Goal: Task Accomplishment & Management: Use online tool/utility

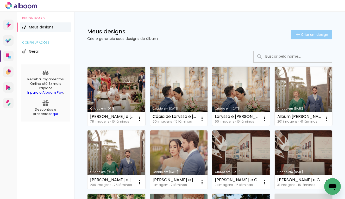
click at [303, 35] on span "Criar um design" at bounding box center [314, 34] width 27 height 3
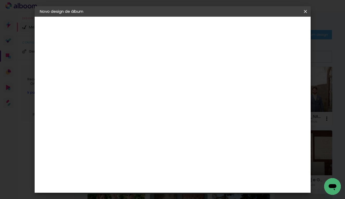
click at [125, 74] on div at bounding box center [125, 74] width 0 height 1
type input "[PERSON_NAME] e [PERSON_NAME]"
type paper-input "[PERSON_NAME] e [PERSON_NAME]"
click at [178, 31] on paper-button "Avançar" at bounding box center [166, 27] width 26 height 9
click at [139, 99] on input at bounding box center [138, 99] width 53 height 7
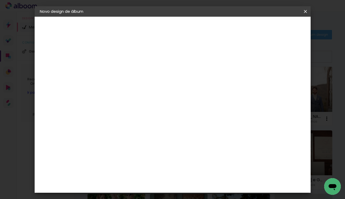
type input "Matias"
type paper-input "Matias"
click at [142, 115] on div "Matias Encadernações" at bounding box center [137, 119] width 32 height 8
click at [0, 0] on slot "Avançar" at bounding box center [0, 0] width 0 height 0
click at [145, 87] on input "text" at bounding box center [135, 91] width 20 height 8
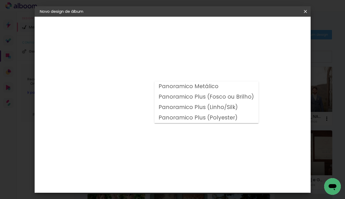
click at [0, 0] on slot "Panoramico Plus (Linho/Silk)" at bounding box center [0, 0] width 0 height 0
type input "Panoramico Plus (Linho/Silk)"
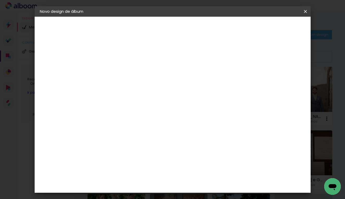
scroll to position [142, 0]
click at [210, 24] on paper-button "Avançar" at bounding box center [197, 27] width 26 height 9
click at [273, 26] on span "Iniciar design" at bounding box center [261, 28] width 24 height 4
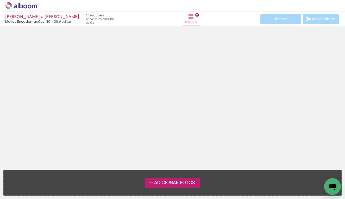
click at [24, 6] on icon at bounding box center [25, 6] width 4 height 4
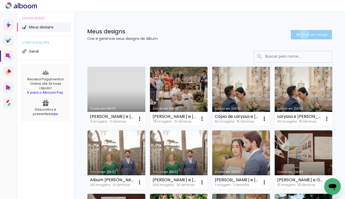
click at [301, 34] on span "Criar um design" at bounding box center [314, 34] width 27 height 3
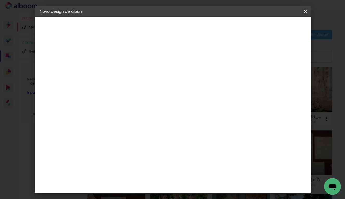
click at [125, 66] on input at bounding box center [125, 70] width 0 height 8
type input "[PERSON_NAME] e [PERSON_NAME]"
type paper-input "[PERSON_NAME] e [PERSON_NAME]"
click at [178, 30] on paper-button "Avançar" at bounding box center [166, 27] width 26 height 9
click at [139, 97] on input at bounding box center [138, 99] width 53 height 7
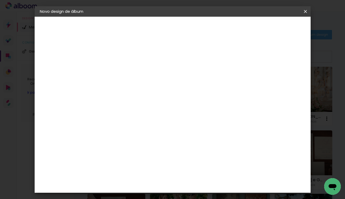
type input "Matias"
type paper-input "Matias"
click at [133, 113] on paper-item "Matias Encadernações" at bounding box center [133, 119] width 46 height 14
click at [209, 30] on paper-button "Avançar" at bounding box center [196, 27] width 26 height 9
click at [145, 87] on input "text" at bounding box center [135, 91] width 20 height 8
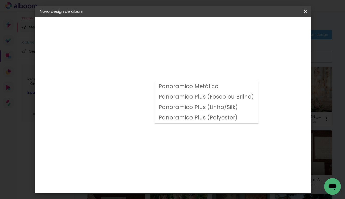
click at [0, 0] on slot "Panoramico Plus (Linho/Silk)" at bounding box center [0, 0] width 0 height 0
type input "Panoramico Plus (Linho/Silk)"
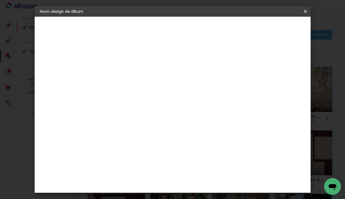
scroll to position [160, 0]
click at [0, 0] on slot "Avançar" at bounding box center [0, 0] width 0 height 0
click at [273, 29] on span "Iniciar design" at bounding box center [261, 28] width 24 height 4
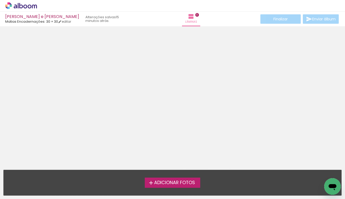
click at [163, 184] on span "Adicionar Fotos" at bounding box center [174, 182] width 41 height 5
click at [0, 0] on input "file" at bounding box center [0, 0] width 0 height 0
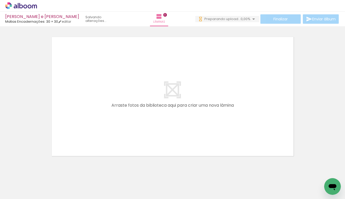
scroll to position [0, 79]
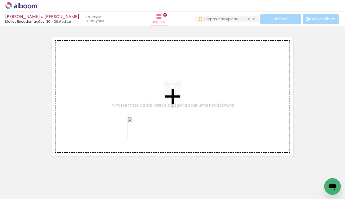
drag, startPoint x: 147, startPoint y: 185, endPoint x: 143, endPoint y: 132, distance: 52.5
click at [143, 132] on quentale-workspace at bounding box center [172, 99] width 345 height 199
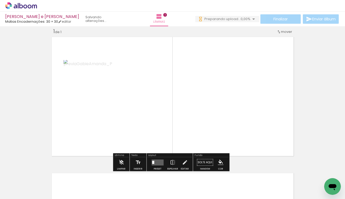
scroll to position [0, 270]
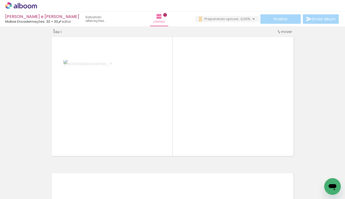
drag, startPoint x: 120, startPoint y: 196, endPoint x: 201, endPoint y: 198, distance: 80.8
click at [43, 198] on iron-horizontal-list at bounding box center [37, 182] width 10 height 33
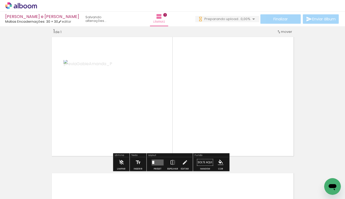
scroll to position [0, 299]
drag, startPoint x: 144, startPoint y: 196, endPoint x: 180, endPoint y: 198, distance: 36.8
click at [43, 198] on iron-horizontal-list at bounding box center [37, 182] width 10 height 33
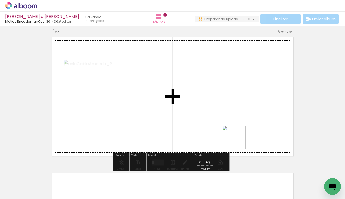
drag, startPoint x: 280, startPoint y: 175, endPoint x: 198, endPoint y: 108, distance: 105.7
click at [198, 108] on quentale-workspace at bounding box center [172, 99] width 345 height 199
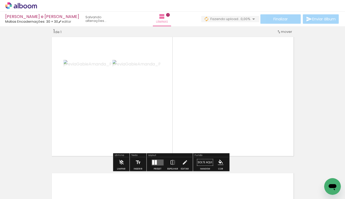
scroll to position [0, 329]
drag, startPoint x: 187, startPoint y: 198, endPoint x: 211, endPoint y: 198, distance: 24.2
click at [43, 198] on iron-horizontal-list at bounding box center [37, 182] width 10 height 33
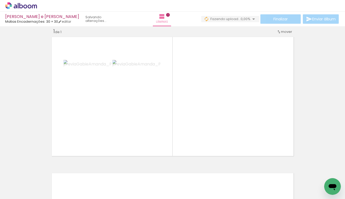
click at [43, 197] on iron-horizontal-list at bounding box center [37, 182] width 10 height 33
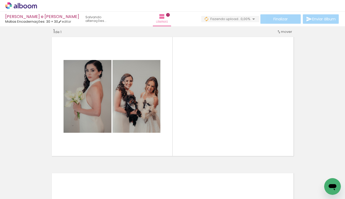
scroll to position [0, 861]
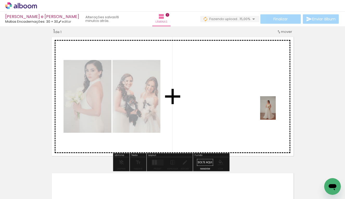
drag, startPoint x: 332, startPoint y: 173, endPoint x: 276, endPoint y: 112, distance: 82.9
click at [276, 112] on quentale-workspace at bounding box center [172, 99] width 345 height 199
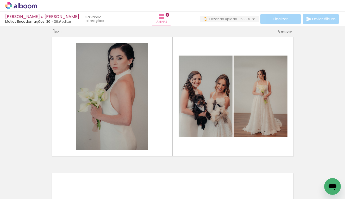
scroll to position [0, 0]
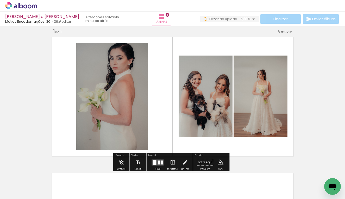
click at [161, 159] on div at bounding box center [158, 162] width 14 height 10
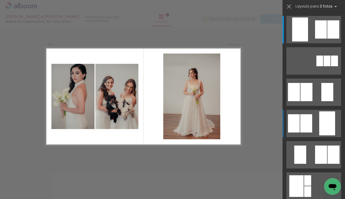
click at [300, 128] on div at bounding box center [306, 123] width 12 height 18
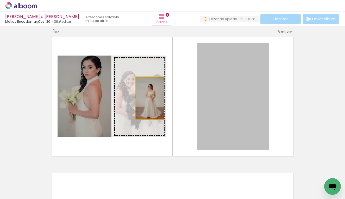
drag, startPoint x: 238, startPoint y: 108, endPoint x: 148, endPoint y: 98, distance: 90.4
click at [0, 0] on slot at bounding box center [0, 0] width 0 height 0
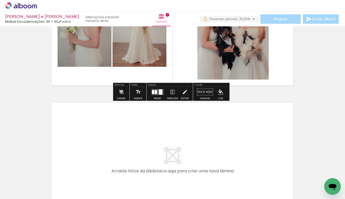
scroll to position [129, 0]
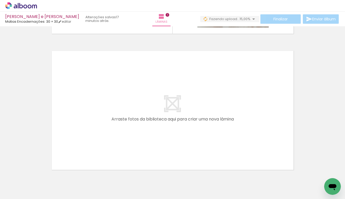
drag, startPoint x: 117, startPoint y: 196, endPoint x: 125, endPoint y: 197, distance: 7.6
click at [43, 197] on iron-horizontal-list at bounding box center [37, 182] width 10 height 33
drag, startPoint x: 126, startPoint y: 198, endPoint x: 184, endPoint y: 198, distance: 57.6
click at [43, 198] on iron-horizontal-list at bounding box center [37, 182] width 10 height 33
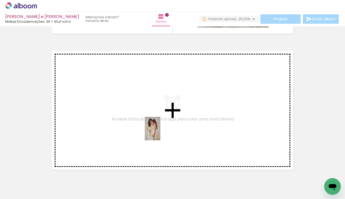
drag, startPoint x: 190, startPoint y: 182, endPoint x: 160, endPoint y: 132, distance: 58.0
click at [160, 132] on quentale-workspace at bounding box center [172, 99] width 345 height 199
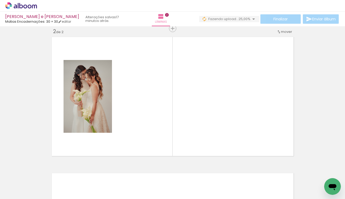
scroll to position [0, 501]
drag, startPoint x: 192, startPoint y: 197, endPoint x: 211, endPoint y: 197, distance: 19.5
click at [43, 197] on iron-horizontal-list at bounding box center [37, 182] width 10 height 33
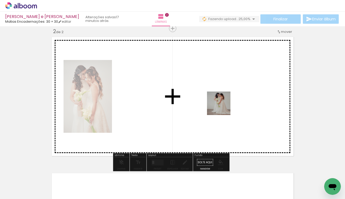
drag, startPoint x: 279, startPoint y: 183, endPoint x: 223, endPoint y: 107, distance: 94.2
click at [223, 107] on quentale-workspace at bounding box center [172, 99] width 345 height 199
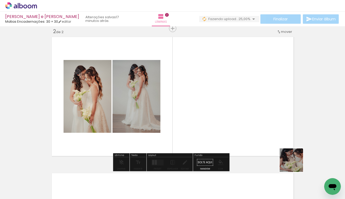
drag, startPoint x: 306, startPoint y: 179, endPoint x: 249, endPoint y: 106, distance: 92.2
click at [249, 106] on quentale-workspace at bounding box center [172, 99] width 345 height 199
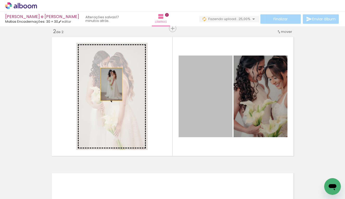
drag, startPoint x: 214, startPoint y: 110, endPoint x: 109, endPoint y: 84, distance: 107.8
click at [0, 0] on slot at bounding box center [0, 0] width 0 height 0
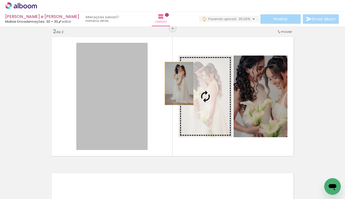
drag, startPoint x: 103, startPoint y: 86, endPoint x: 177, endPoint y: 83, distance: 74.0
click at [0, 0] on slot at bounding box center [0, 0] width 0 height 0
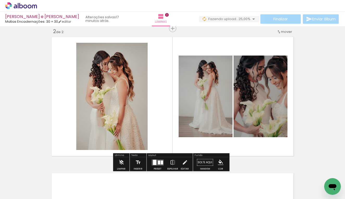
click at [160, 158] on div at bounding box center [158, 162] width 14 height 10
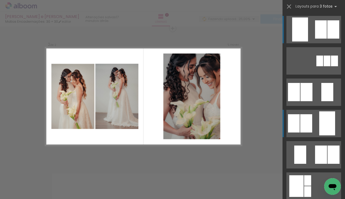
click at [300, 128] on div at bounding box center [306, 123] width 12 height 18
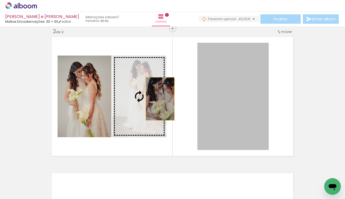
drag, startPoint x: 254, startPoint y: 110, endPoint x: 158, endPoint y: 99, distance: 96.5
click at [0, 0] on slot at bounding box center [0, 0] width 0 height 0
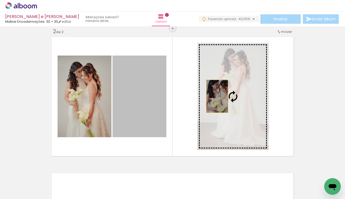
drag, startPoint x: 148, startPoint y: 101, endPoint x: 215, endPoint y: 96, distance: 67.1
click at [0, 0] on slot at bounding box center [0, 0] width 0 height 0
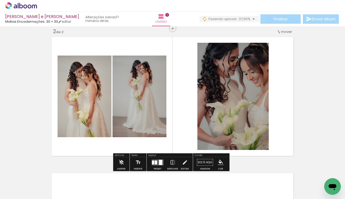
click at [155, 162] on div at bounding box center [156, 162] width 2 height 4
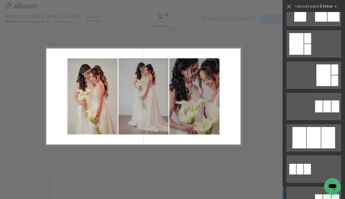
scroll to position [193, 0]
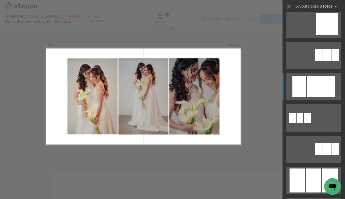
click at [304, 90] on div at bounding box center [299, 86] width 14 height 21
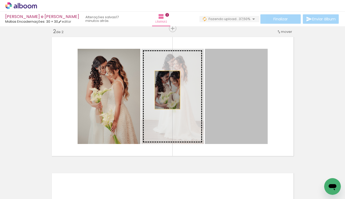
drag, startPoint x: 242, startPoint y: 97, endPoint x: 165, endPoint y: 90, distance: 76.7
click at [0, 0] on slot at bounding box center [0, 0] width 0 height 0
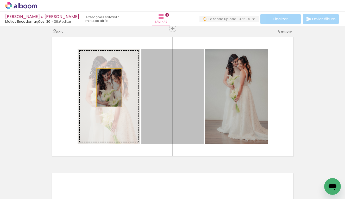
drag, startPoint x: 167, startPoint y: 91, endPoint x: 107, endPoint y: 88, distance: 60.3
click at [0, 0] on slot at bounding box center [0, 0] width 0 height 0
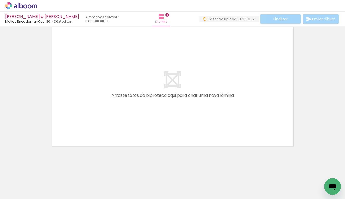
scroll to position [0, 560]
drag, startPoint x: 278, startPoint y: 196, endPoint x: 144, endPoint y: 187, distance: 135.2
click at [43, 187] on iron-horizontal-list at bounding box center [37, 182] width 10 height 33
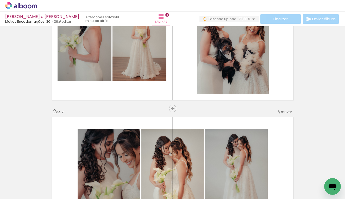
scroll to position [0, 0]
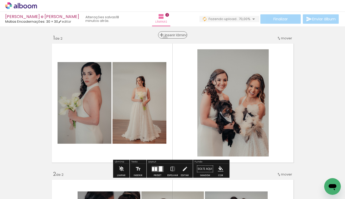
click at [172, 38] on paper-button "Inserir lâmina" at bounding box center [172, 34] width 29 height 7
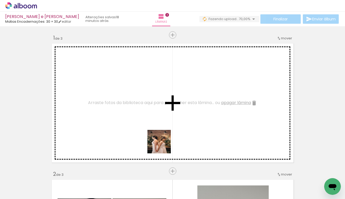
drag, startPoint x: 182, startPoint y: 171, endPoint x: 129, endPoint y: 107, distance: 83.2
click at [129, 107] on quentale-workspace at bounding box center [172, 99] width 345 height 199
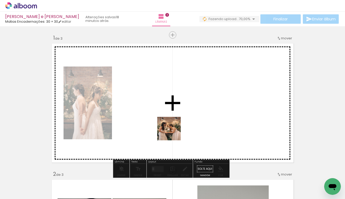
drag, startPoint x: 165, startPoint y: 179, endPoint x: 173, endPoint y: 120, distance: 60.3
click at [173, 120] on quentale-workspace at bounding box center [172, 99] width 345 height 199
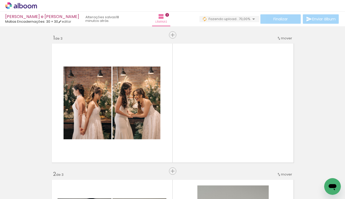
scroll to position [0, 271]
drag, startPoint x: 96, startPoint y: 197, endPoint x: 188, endPoint y: 198, distance: 92.5
click at [43, 198] on iron-horizontal-list at bounding box center [37, 182] width 10 height 33
drag, startPoint x: 185, startPoint y: 197, endPoint x: 215, endPoint y: 195, distance: 30.0
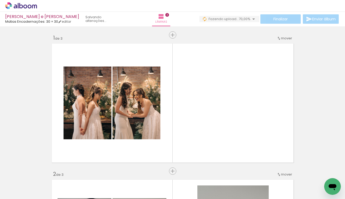
click at [43, 195] on iron-horizontal-list at bounding box center [37, 182] width 10 height 33
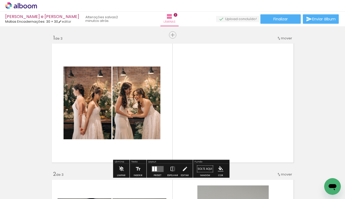
scroll to position [8, 0]
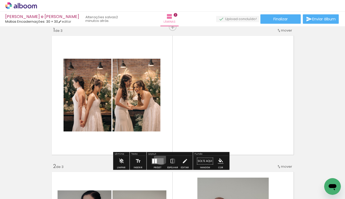
click at [160, 157] on div at bounding box center [158, 161] width 14 height 10
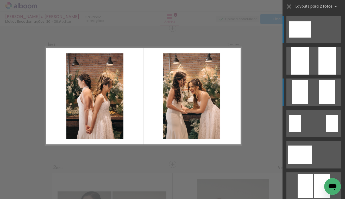
scroll to position [7, 0]
click at [299, 102] on div at bounding box center [300, 92] width 16 height 24
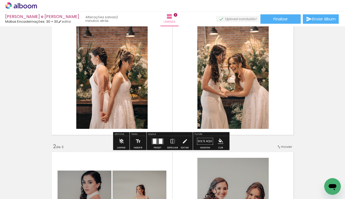
scroll to position [0, 0]
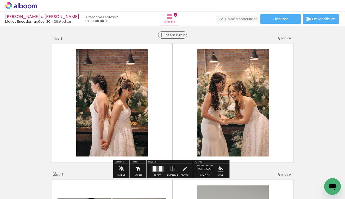
click at [171, 38] on div "Inserir lâmina" at bounding box center [173, 35] width 28 height 6
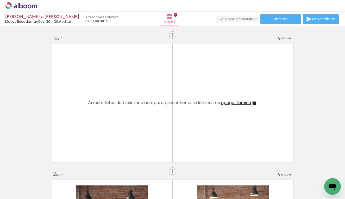
scroll to position [43, 0]
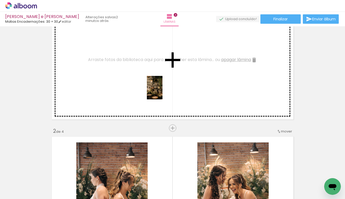
drag, startPoint x: 220, startPoint y: 189, endPoint x: 163, endPoint y: 91, distance: 113.0
click at [163, 91] on quentale-workspace at bounding box center [172, 99] width 345 height 199
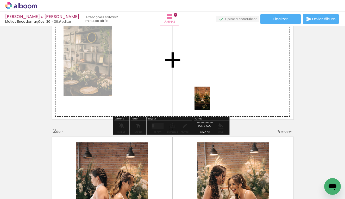
drag, startPoint x: 249, startPoint y: 181, endPoint x: 210, endPoint y: 102, distance: 88.1
click at [210, 102] on quentale-workspace at bounding box center [172, 99] width 345 height 199
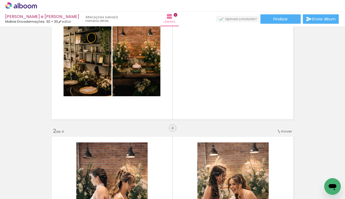
scroll to position [0, 330]
drag, startPoint x: 134, startPoint y: 197, endPoint x: 162, endPoint y: 198, distance: 28.4
click at [43, 198] on iron-horizontal-list at bounding box center [37, 182] width 10 height 33
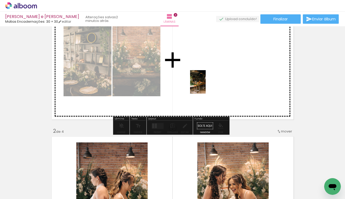
drag, startPoint x: 274, startPoint y: 185, endPoint x: 206, endPoint y: 86, distance: 120.6
click at [206, 86] on quentale-workspace at bounding box center [172, 99] width 345 height 199
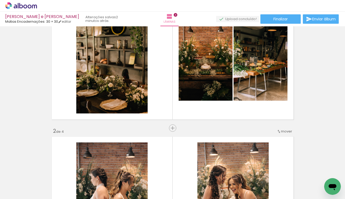
scroll to position [0, 364]
drag, startPoint x: 192, startPoint y: 197, endPoint x: 222, endPoint y: 197, distance: 29.4
click at [43, 197] on iron-horizontal-list at bounding box center [37, 182] width 10 height 33
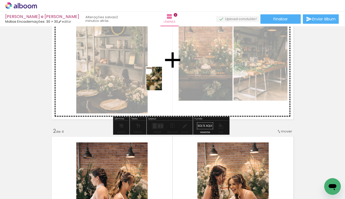
drag, startPoint x: 140, startPoint y: 184, endPoint x: 162, endPoint y: 82, distance: 104.4
click at [162, 82] on quentale-workspace at bounding box center [172, 99] width 345 height 199
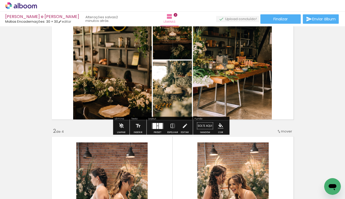
click at [161, 125] on div at bounding box center [161, 126] width 4 height 6
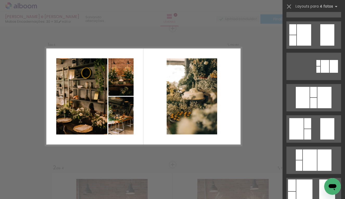
scroll to position [104, 0]
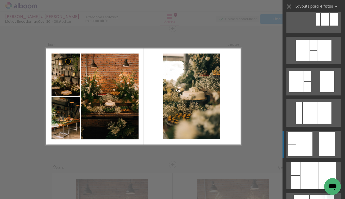
click at [303, 137] on div at bounding box center [304, 144] width 16 height 24
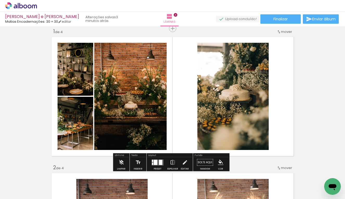
click at [160, 161] on div at bounding box center [160, 161] width 3 height 5
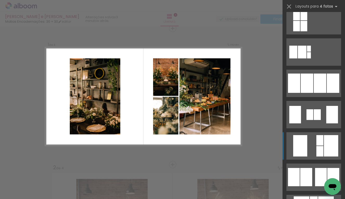
scroll to position [365, 0]
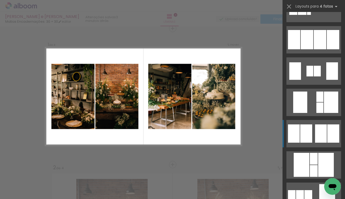
click at [302, 134] on div at bounding box center [306, 133] width 12 height 18
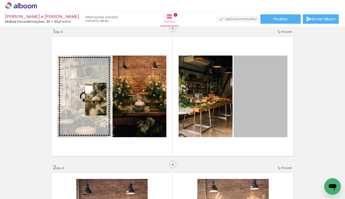
drag, startPoint x: 275, startPoint y: 106, endPoint x: 94, endPoint y: 99, distance: 180.9
click at [0, 0] on slot at bounding box center [0, 0] width 0 height 0
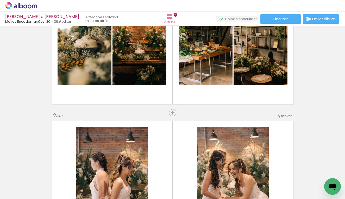
scroll to position [0, 0]
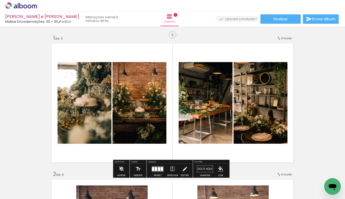
click at [283, 38] on span "mover" at bounding box center [286, 38] width 11 height 5
click at [273, 45] on span "2" at bounding box center [274, 46] width 3 height 9
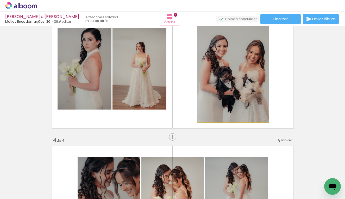
scroll to position [335, 0]
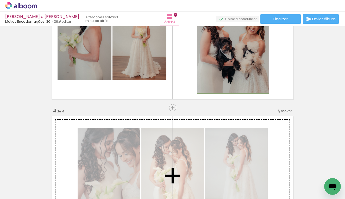
drag, startPoint x: 254, startPoint y: 88, endPoint x: 239, endPoint y: 124, distance: 39.5
click at [239, 124] on div "Inserir lâmina 1 de 4 Inserir lâmina 2 de 4 Inserir lâmina 3 de 4 Inserir lâmin…" at bounding box center [172, 33] width 345 height 680
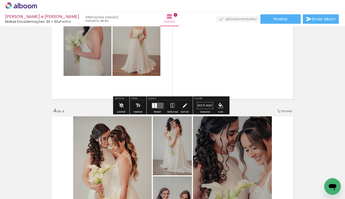
drag, startPoint x: 240, startPoint y: 62, endPoint x: 240, endPoint y: 68, distance: 6.5
click at [240, 68] on quentale-layouter at bounding box center [173, 39] width 246 height 123
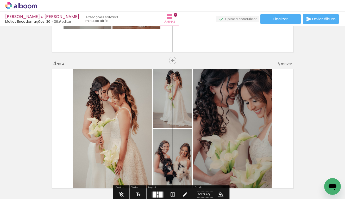
scroll to position [437, 0]
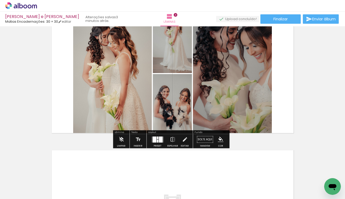
click at [159, 141] on div at bounding box center [161, 139] width 4 height 6
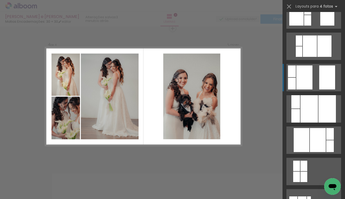
scroll to position [236, 0]
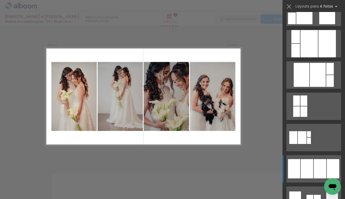
click at [304, 158] on quentale-layouter at bounding box center [313, 168] width 55 height 27
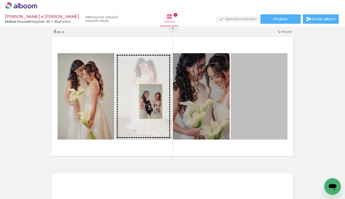
drag, startPoint x: 275, startPoint y: 112, endPoint x: 149, endPoint y: 101, distance: 127.0
click at [0, 0] on slot at bounding box center [0, 0] width 0 height 0
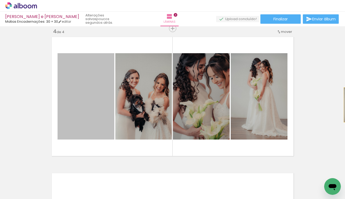
scroll to position [414, 14]
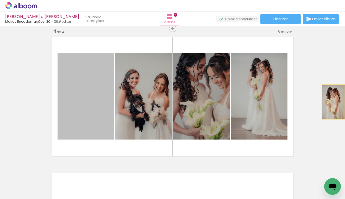
drag, startPoint x: 102, startPoint y: 97, endPoint x: 331, endPoint y: 102, distance: 229.0
click at [331, 102] on div "Inserir lâmina 1 de 4 Inserir lâmina 2 de 4 Inserir lâmina 3 de 4 Inserir lâmin…" at bounding box center [172, 112] width 345 height 172
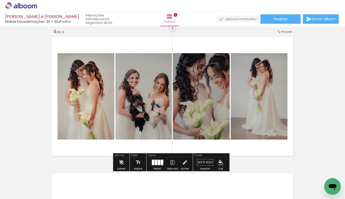
scroll to position [414, 0]
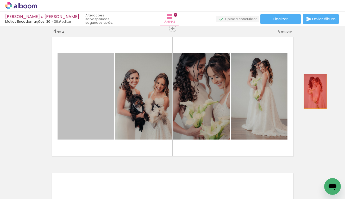
drag, startPoint x: 78, startPoint y: 89, endPoint x: 313, endPoint y: 91, distance: 235.2
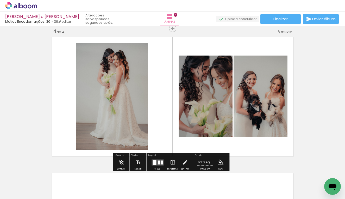
click at [26, 190] on span "Adicionar Fotos" at bounding box center [19, 192] width 16 height 6
click at [0, 0] on input "file" at bounding box center [0, 0] width 0 height 0
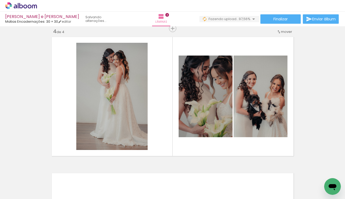
scroll to position [0, 294]
drag, startPoint x: 115, startPoint y: 197, endPoint x: 327, endPoint y: 197, distance: 212.3
click at [43, 197] on iron-horizontal-list at bounding box center [37, 182] width 10 height 33
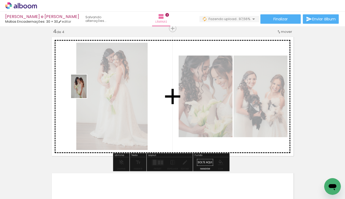
drag, startPoint x: 330, startPoint y: 174, endPoint x: 87, endPoint y: 90, distance: 257.4
click at [87, 90] on quentale-workspace at bounding box center [172, 99] width 345 height 199
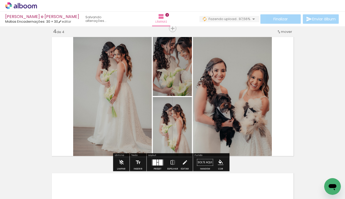
click at [160, 165] on div at bounding box center [161, 162] width 4 height 6
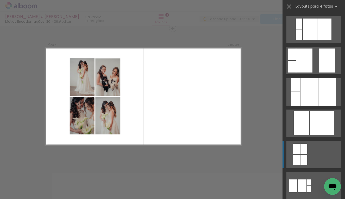
scroll to position [325, 0]
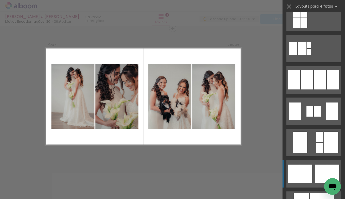
click at [300, 165] on div at bounding box center [306, 173] width 12 height 18
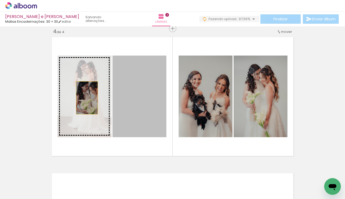
drag, startPoint x: 136, startPoint y: 102, endPoint x: 85, endPoint y: 98, distance: 51.5
click at [0, 0] on slot at bounding box center [0, 0] width 0 height 0
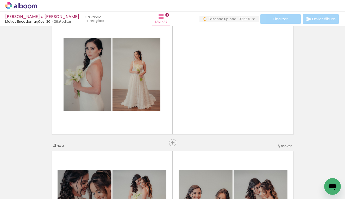
scroll to position [298, 0]
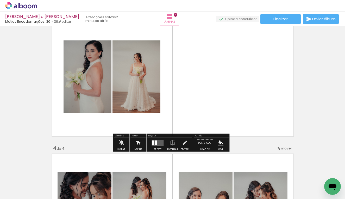
click at [12, 191] on span "Adicionar Fotos" at bounding box center [19, 192] width 16 height 6
click at [0, 0] on input "file" at bounding box center [0, 0] width 0 height 0
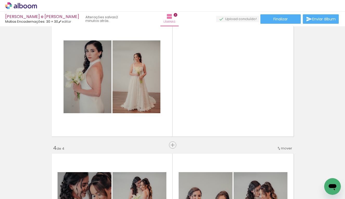
click at [16, 191] on span "Adicionar Fotos" at bounding box center [19, 192] width 16 height 6
click at [0, 0] on input "file" at bounding box center [0, 0] width 0 height 0
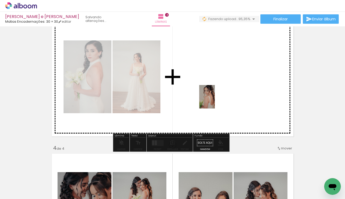
drag, startPoint x: 300, startPoint y: 182, endPoint x: 215, endPoint y: 101, distance: 118.3
click at [215, 101] on quentale-workspace at bounding box center [172, 99] width 345 height 199
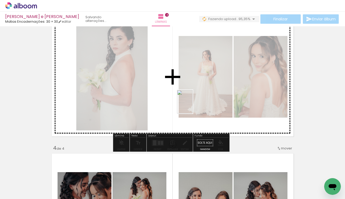
drag, startPoint x: 326, startPoint y: 172, endPoint x: 178, endPoint y: 101, distance: 163.9
click at [178, 101] on quentale-workspace at bounding box center [172, 99] width 345 height 199
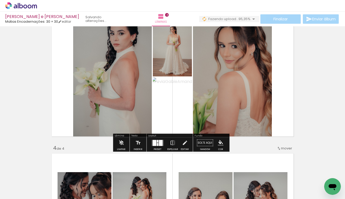
click at [153, 140] on div at bounding box center [155, 143] width 4 height 6
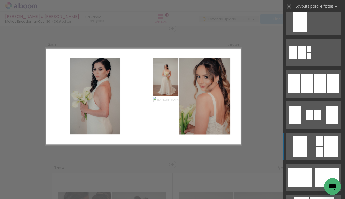
scroll to position [324, 0]
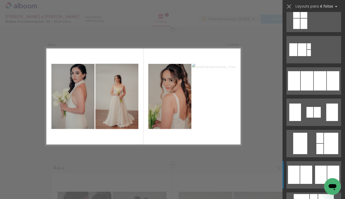
click at [305, 167] on div at bounding box center [306, 174] width 12 height 18
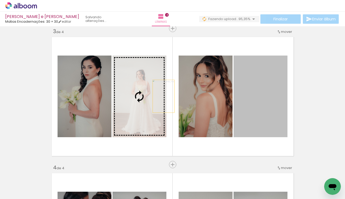
drag, startPoint x: 270, startPoint y: 105, endPoint x: 147, endPoint y: 95, distance: 123.3
click at [0, 0] on slot at bounding box center [0, 0] width 0 height 0
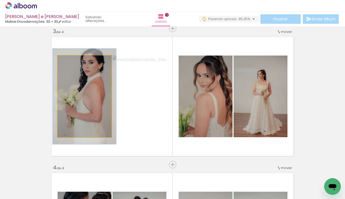
drag, startPoint x: 70, startPoint y: 63, endPoint x: 73, endPoint y: 63, distance: 3.1
click at [73, 63] on div at bounding box center [72, 61] width 8 height 8
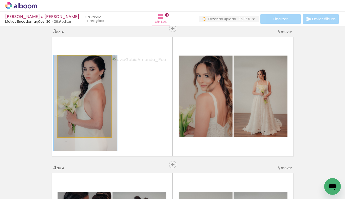
drag, startPoint x: 78, startPoint y: 83, endPoint x: 79, endPoint y: 96, distance: 13.3
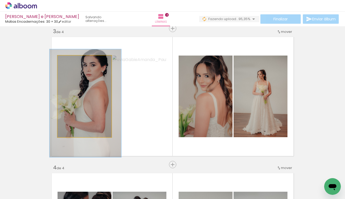
drag, startPoint x: 72, startPoint y: 61, endPoint x: 75, endPoint y: 63, distance: 3.5
click at [75, 62] on div at bounding box center [76, 61] width 5 height 5
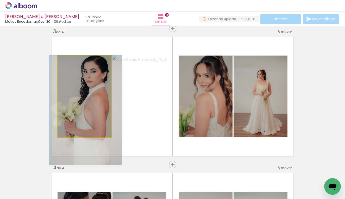
drag, startPoint x: 75, startPoint y: 92, endPoint x: 75, endPoint y: 100, distance: 7.6
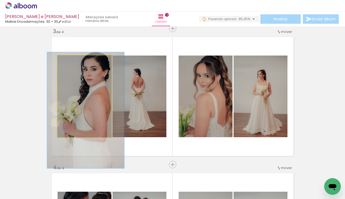
drag, startPoint x: 75, startPoint y: 63, endPoint x: 78, endPoint y: 63, distance: 2.7
type paper-slider "142"
click at [77, 63] on div at bounding box center [78, 61] width 8 height 8
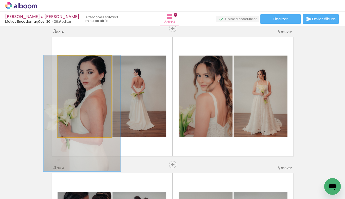
drag, startPoint x: 89, startPoint y: 89, endPoint x: 86, endPoint y: 92, distance: 4.8
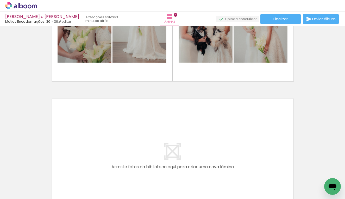
scroll to position [560, 0]
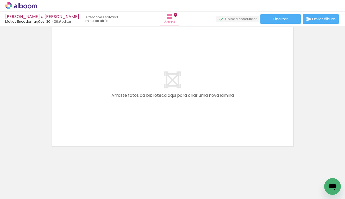
click at [21, 190] on span "Adicionar Fotos" at bounding box center [19, 192] width 16 height 6
click at [0, 0] on input "file" at bounding box center [0, 0] width 0 height 0
click at [26, 193] on span "Adicionar Fotos" at bounding box center [19, 192] width 16 height 6
click at [0, 0] on input "file" at bounding box center [0, 0] width 0 height 0
click at [5, 191] on iron-icon at bounding box center [7, 192] width 6 height 6
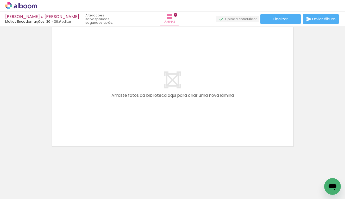
click at [0, 0] on input "file" at bounding box center [0, 0] width 0 height 0
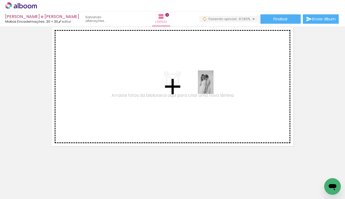
drag, startPoint x: 275, startPoint y: 182, endPoint x: 213, endPoint y: 85, distance: 114.6
click at [213, 85] on quentale-workspace at bounding box center [172, 99] width 345 height 199
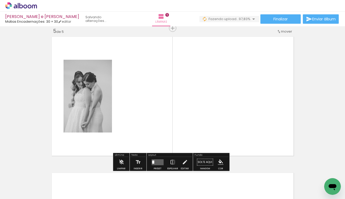
scroll to position [550, 0]
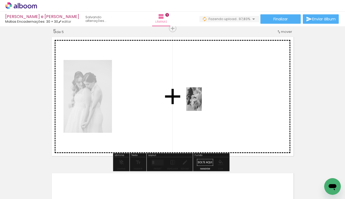
drag, startPoint x: 298, startPoint y: 180, endPoint x: 202, endPoint y: 103, distance: 123.6
click at [202, 103] on quentale-workspace at bounding box center [172, 99] width 345 height 199
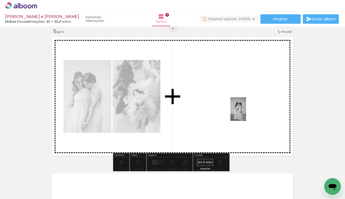
drag, startPoint x: 325, startPoint y: 171, endPoint x: 246, endPoint y: 113, distance: 97.4
click at [246, 113] on quentale-workspace at bounding box center [172, 99] width 345 height 199
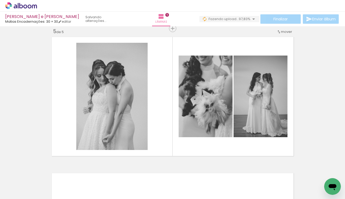
scroll to position [0, 441]
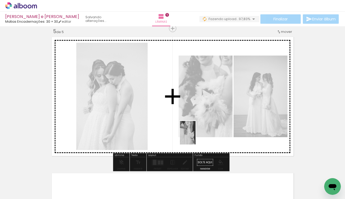
drag, startPoint x: 199, startPoint y: 189, endPoint x: 196, endPoint y: 136, distance: 52.5
click at [196, 136] on quentale-workspace at bounding box center [172, 99] width 345 height 199
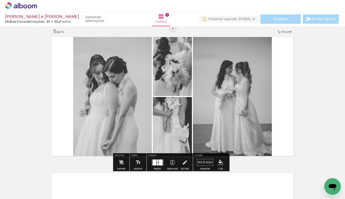
click at [159, 163] on div at bounding box center [161, 162] width 4 height 6
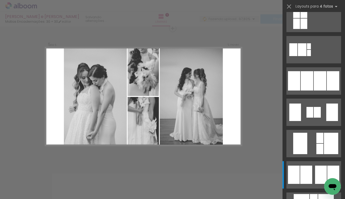
scroll to position [0, 0]
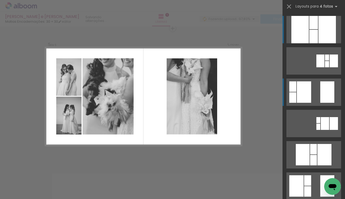
click at [295, 100] on quentale-layouter at bounding box center [313, 91] width 55 height 27
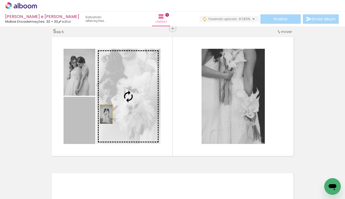
drag, startPoint x: 79, startPoint y: 125, endPoint x: 113, endPoint y: 110, distance: 37.3
click at [0, 0] on slot at bounding box center [0, 0] width 0 height 0
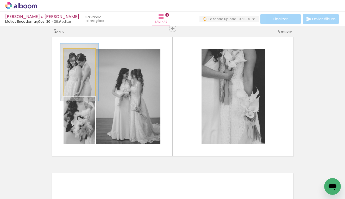
click at [76, 54] on div at bounding box center [77, 54] width 5 height 5
type paper-slider "118"
click at [76, 55] on div at bounding box center [77, 54] width 5 height 5
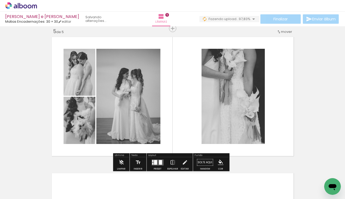
click at [176, 98] on quentale-layouter at bounding box center [173, 96] width 246 height 123
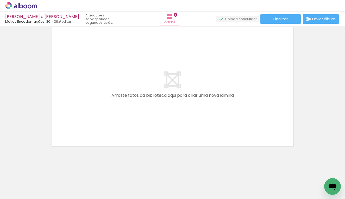
scroll to position [0, 313]
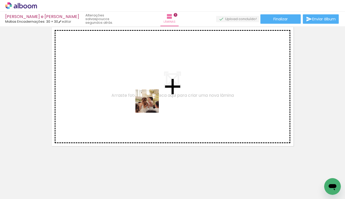
drag, startPoint x: 149, startPoint y: 181, endPoint x: 151, endPoint y: 102, distance: 78.9
click at [151, 102] on quentale-workspace at bounding box center [172, 99] width 345 height 199
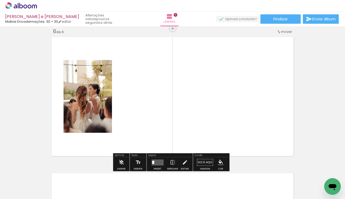
scroll to position [0, 331]
drag, startPoint x: 162, startPoint y: 197, endPoint x: 180, endPoint y: 197, distance: 18.5
click at [43, 197] on iron-horizontal-list at bounding box center [37, 182] width 10 height 33
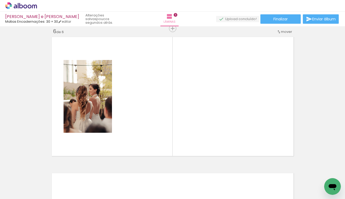
scroll to position [0, 292]
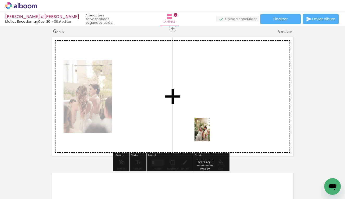
drag, startPoint x: 198, startPoint y: 184, endPoint x: 210, endPoint y: 133, distance: 52.0
click at [210, 133] on quentale-workspace at bounding box center [172, 99] width 345 height 199
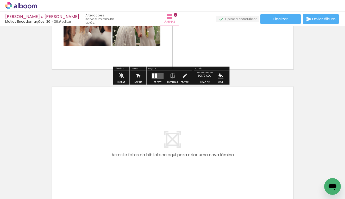
scroll to position [802, 0]
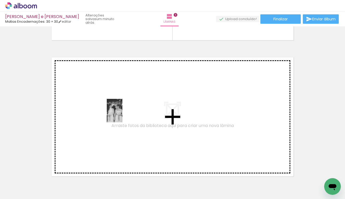
drag, startPoint x: 113, startPoint y: 179, endPoint x: 124, endPoint y: 113, distance: 66.7
click at [124, 113] on quentale-workspace at bounding box center [172, 99] width 345 height 199
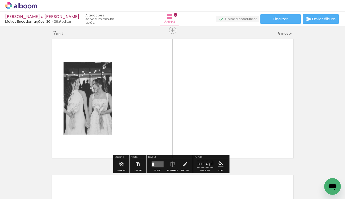
scroll to position [822, 0]
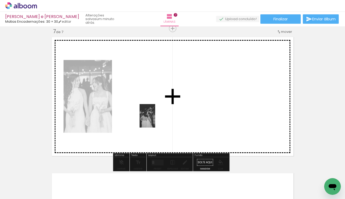
drag, startPoint x: 66, startPoint y: 176, endPoint x: 155, endPoint y: 120, distance: 105.9
click at [155, 120] on quentale-workspace at bounding box center [172, 99] width 345 height 199
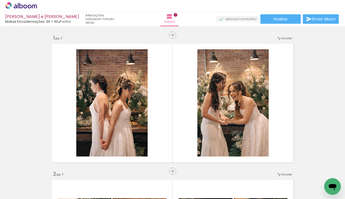
scroll to position [822, 0]
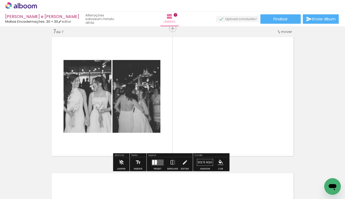
click at [155, 161] on div at bounding box center [156, 162] width 2 height 5
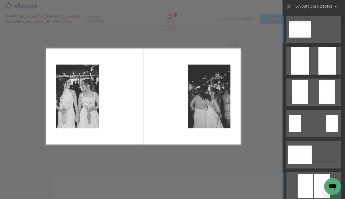
scroll to position [56, 0]
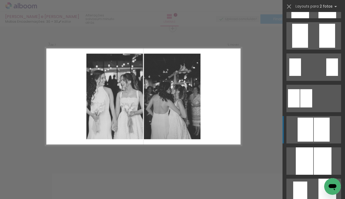
click at [301, 134] on div at bounding box center [306, 129] width 16 height 24
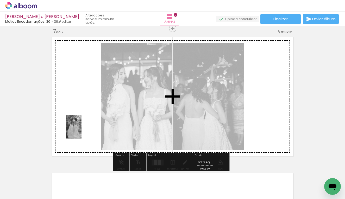
drag, startPoint x: 85, startPoint y: 175, endPoint x: 82, endPoint y: 124, distance: 51.4
click at [82, 124] on quentale-workspace at bounding box center [172, 99] width 345 height 199
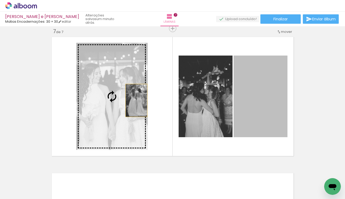
drag, startPoint x: 270, startPoint y: 109, endPoint x: 133, endPoint y: 100, distance: 137.0
click at [0, 0] on slot at bounding box center [0, 0] width 0 height 0
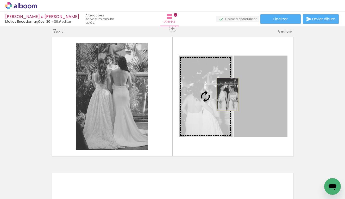
drag, startPoint x: 256, startPoint y: 93, endPoint x: 226, endPoint y: 94, distance: 30.8
click at [0, 0] on slot at bounding box center [0, 0] width 0 height 0
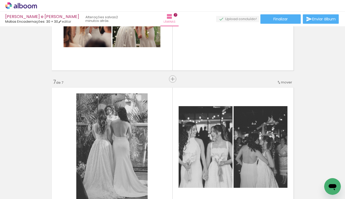
scroll to position [968, 0]
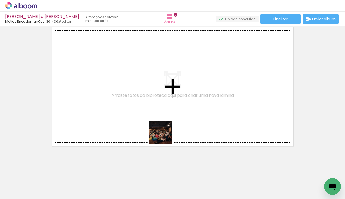
drag, startPoint x: 177, startPoint y: 181, endPoint x: 157, endPoint y: 111, distance: 73.3
click at [157, 111] on quentale-workspace at bounding box center [172, 99] width 345 height 199
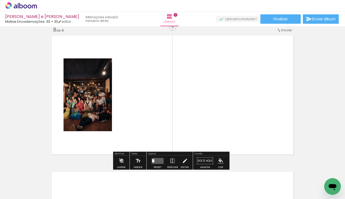
scroll to position [958, 0]
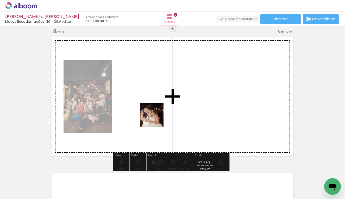
drag, startPoint x: 150, startPoint y: 184, endPoint x: 156, endPoint y: 113, distance: 71.6
click at [156, 113] on quentale-workspace at bounding box center [172, 99] width 345 height 199
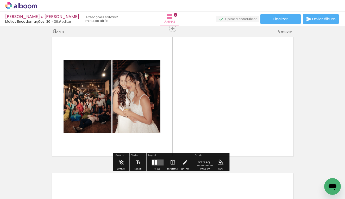
scroll to position [0, 271]
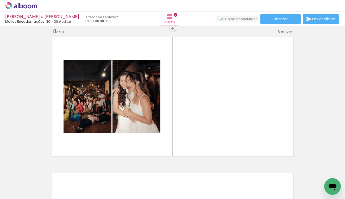
drag, startPoint x: 116, startPoint y: 197, endPoint x: 162, endPoint y: 198, distance: 45.9
click at [43, 198] on iron-horizontal-list at bounding box center [37, 182] width 10 height 33
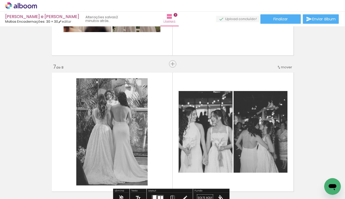
scroll to position [731, 0]
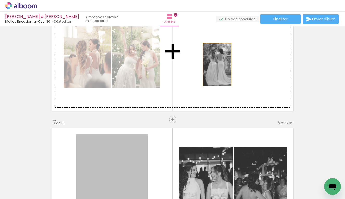
drag, startPoint x: 127, startPoint y: 157, endPoint x: 215, endPoint y: 64, distance: 128.0
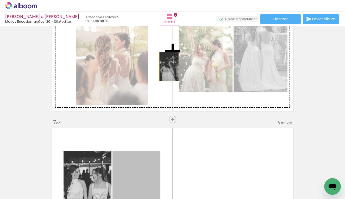
drag, startPoint x: 146, startPoint y: 156, endPoint x: 167, endPoint y: 66, distance: 92.1
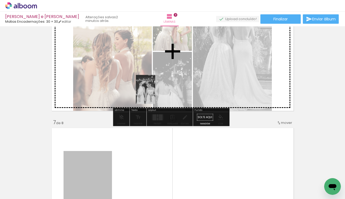
drag, startPoint x: 102, startPoint y: 153, endPoint x: 144, endPoint y: 89, distance: 76.4
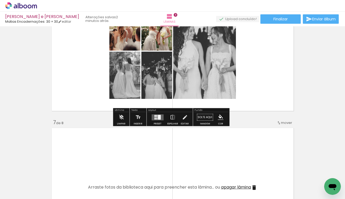
click at [154, 115] on div at bounding box center [154, 116] width 1 height 2
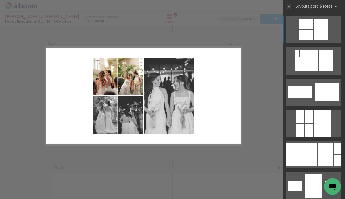
scroll to position [686, 0]
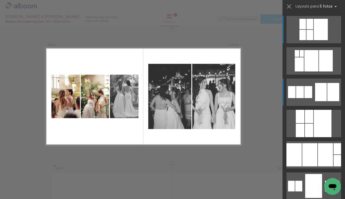
click at [312, 99] on quentale-layouter at bounding box center [313, 91] width 55 height 27
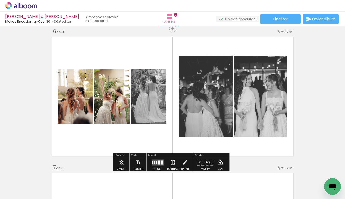
click at [173, 163] on iron-icon at bounding box center [173, 162] width 6 height 10
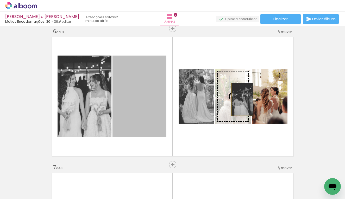
drag, startPoint x: 158, startPoint y: 110, endPoint x: 240, endPoint y: 99, distance: 83.2
click at [0, 0] on slot at bounding box center [0, 0] width 0 height 0
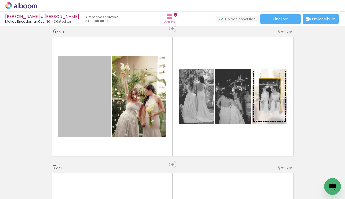
drag, startPoint x: 87, startPoint y: 111, endPoint x: 268, endPoint y: 95, distance: 181.5
click at [0, 0] on slot at bounding box center [0, 0] width 0 height 0
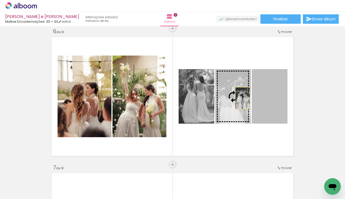
drag, startPoint x: 268, startPoint y: 98, endPoint x: 236, endPoint y: 98, distance: 32.3
click at [0, 0] on slot at bounding box center [0, 0] width 0 height 0
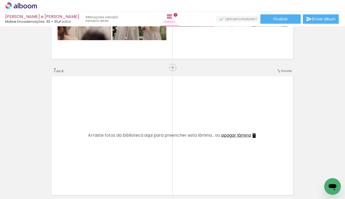
scroll to position [807, 0]
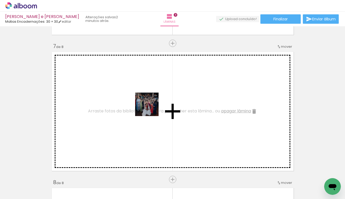
drag, startPoint x: 170, startPoint y: 183, endPoint x: 151, endPoint y: 108, distance: 76.9
click at [151, 108] on quentale-workspace at bounding box center [172, 99] width 345 height 199
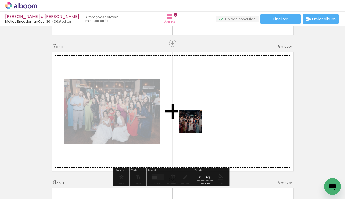
drag, startPoint x: 187, startPoint y: 178, endPoint x: 194, endPoint y: 125, distance: 52.9
click at [194, 125] on quentale-workspace at bounding box center [172, 99] width 345 height 199
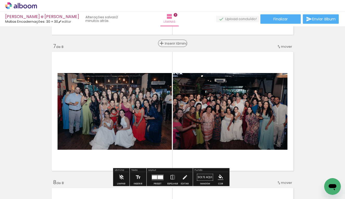
click at [169, 44] on span "Inserir lâmina" at bounding box center [175, 43] width 20 height 3
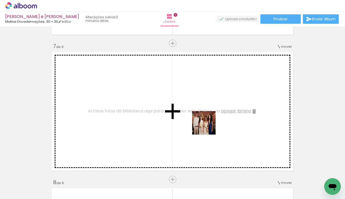
drag, startPoint x: 250, startPoint y: 180, endPoint x: 207, endPoint y: 125, distance: 69.3
click at [207, 125] on quentale-workspace at bounding box center [172, 99] width 345 height 199
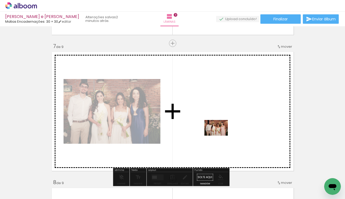
drag, startPoint x: 257, startPoint y: 171, endPoint x: 220, endPoint y: 135, distance: 50.8
click at [220, 135] on quentale-workspace at bounding box center [172, 99] width 345 height 199
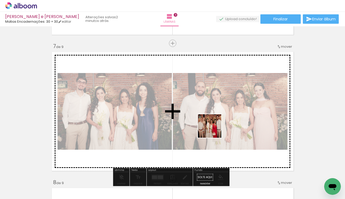
drag, startPoint x: 305, startPoint y: 185, endPoint x: 199, endPoint y: 123, distance: 122.6
click at [199, 123] on quentale-workspace at bounding box center [172, 99] width 345 height 199
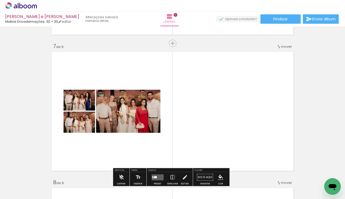
scroll to position [0, 650]
drag, startPoint x: 226, startPoint y: 197, endPoint x: 263, endPoint y: 197, distance: 36.7
click at [43, 197] on iron-horizontal-list at bounding box center [37, 182] width 10 height 33
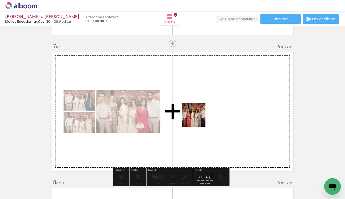
drag, startPoint x: 300, startPoint y: 180, endPoint x: 187, endPoint y: 114, distance: 131.0
click at [187, 114] on quentale-workspace at bounding box center [172, 99] width 345 height 199
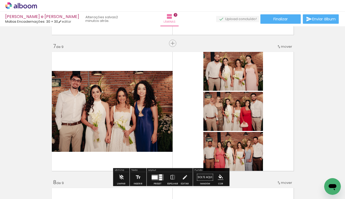
scroll to position [0, 678]
drag, startPoint x: 241, startPoint y: 196, endPoint x: 266, endPoint y: 196, distance: 24.7
click at [43, 196] on iron-horizontal-list at bounding box center [37, 182] width 10 height 33
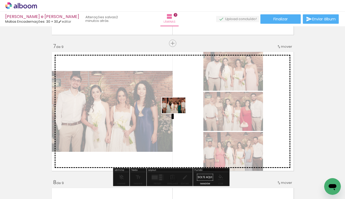
drag, startPoint x: 282, startPoint y: 167, endPoint x: 178, endPoint y: 113, distance: 117.4
click at [178, 113] on quentale-workspace at bounding box center [172, 99] width 345 height 199
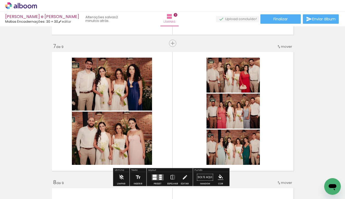
scroll to position [0, 711]
drag, startPoint x: 207, startPoint y: 197, endPoint x: 231, endPoint y: 198, distance: 24.5
click at [43, 198] on iron-horizontal-list at bounding box center [37, 182] width 10 height 33
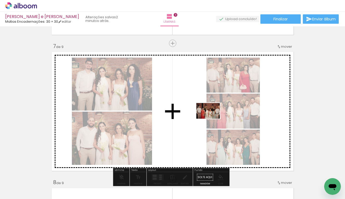
drag, startPoint x: 313, startPoint y: 184, endPoint x: 203, endPoint y: 115, distance: 130.1
click at [203, 115] on quentale-workspace at bounding box center [172, 99] width 345 height 199
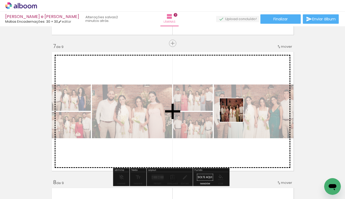
drag, startPoint x: 343, startPoint y: 182, endPoint x: 234, endPoint y: 113, distance: 129.1
click at [234, 113] on quentale-workspace at bounding box center [172, 99] width 345 height 199
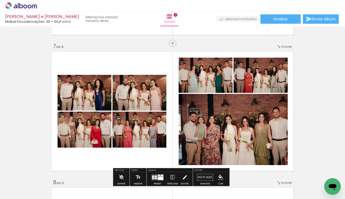
scroll to position [0, 735]
drag, startPoint x: 223, startPoint y: 196, endPoint x: 244, endPoint y: 195, distance: 20.3
click at [43, 195] on iron-horizontal-list at bounding box center [37, 182] width 10 height 33
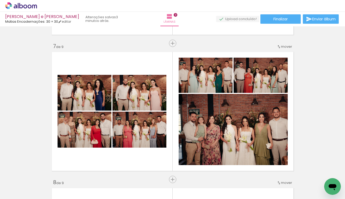
scroll to position [0, 1036]
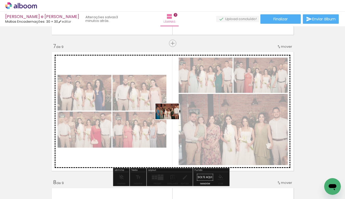
drag, startPoint x: 42, startPoint y: 184, endPoint x: 171, endPoint y: 119, distance: 144.2
click at [171, 119] on quentale-workspace at bounding box center [172, 99] width 345 height 199
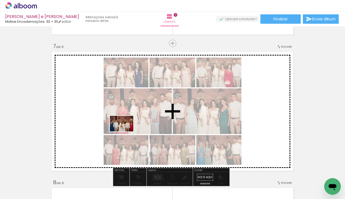
drag, startPoint x: 71, startPoint y: 185, endPoint x: 126, endPoint y: 131, distance: 76.4
click at [126, 131] on quentale-workspace at bounding box center [172, 99] width 345 height 199
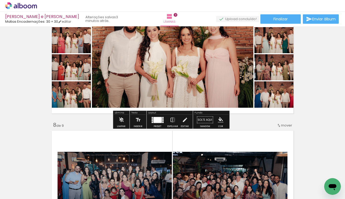
scroll to position [849, 0]
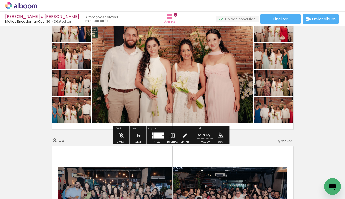
click at [159, 139] on div at bounding box center [158, 135] width 14 height 10
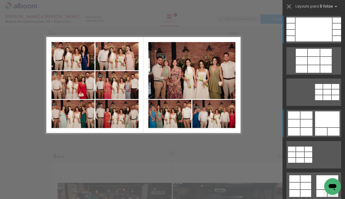
scroll to position [822, 0]
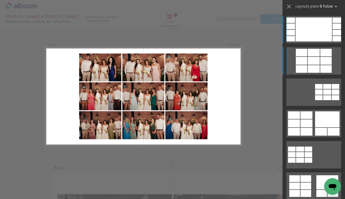
click at [308, 69] on div at bounding box center [314, 69] width 12 height 8
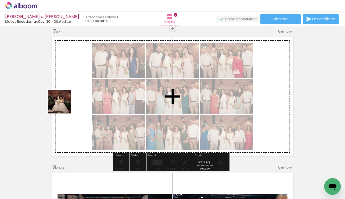
drag, startPoint x: 65, startPoint y: 152, endPoint x: 63, endPoint y: 103, distance: 49.0
click at [63, 103] on quentale-workspace at bounding box center [172, 99] width 345 height 199
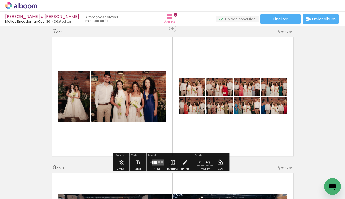
click at [151, 162] on div at bounding box center [158, 162] width 14 height 10
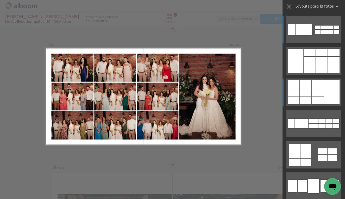
click at [308, 102] on div at bounding box center [305, 100] width 11 height 8
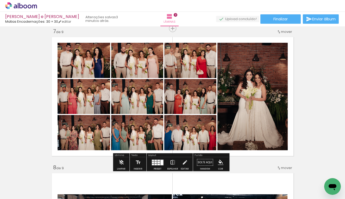
click at [173, 161] on iron-icon at bounding box center [173, 162] width 6 height 10
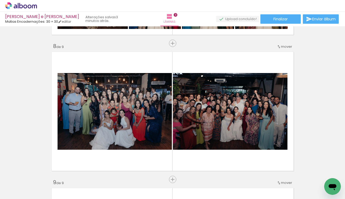
scroll to position [953, 0]
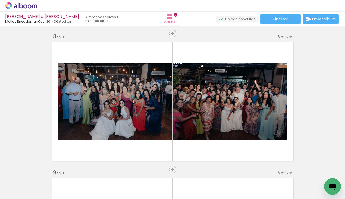
drag, startPoint x: 273, startPoint y: 197, endPoint x: 305, endPoint y: 196, distance: 31.8
click at [43, 196] on iron-horizontal-list at bounding box center [37, 182] width 10 height 33
click at [43, 195] on iron-horizontal-list at bounding box center [37, 182] width 10 height 33
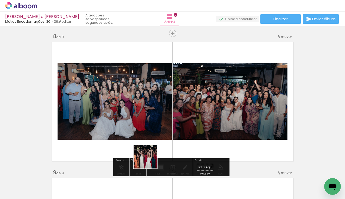
scroll to position [0, 572]
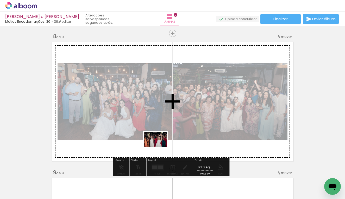
drag, startPoint x: 128, startPoint y: 182, endPoint x: 159, endPoint y: 147, distance: 46.5
click at [159, 147] on quentale-workspace at bounding box center [172, 99] width 345 height 199
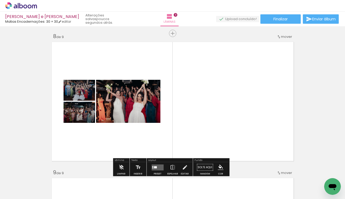
scroll to position [0, 592]
drag, startPoint x: 189, startPoint y: 197, endPoint x: 209, endPoint y: 196, distance: 20.8
click at [43, 196] on iron-horizontal-list at bounding box center [37, 182] width 10 height 33
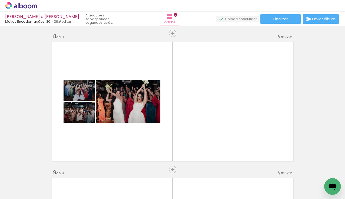
scroll to position [0, 487]
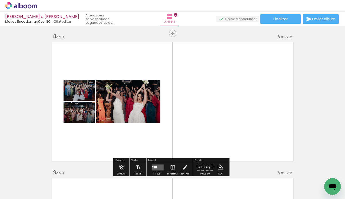
click at [155, 163] on div at bounding box center [158, 167] width 14 height 10
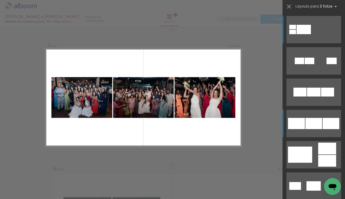
scroll to position [958, 0]
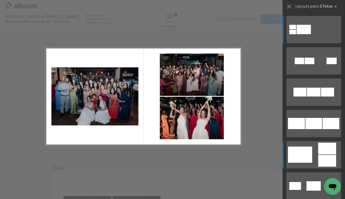
click at [298, 154] on div at bounding box center [300, 154] width 24 height 16
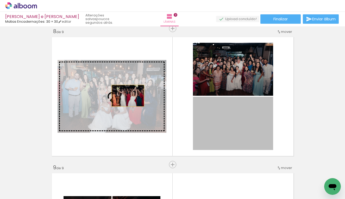
drag, startPoint x: 263, startPoint y: 135, endPoint x: 126, endPoint y: 96, distance: 142.7
click at [0, 0] on slot at bounding box center [0, 0] width 0 height 0
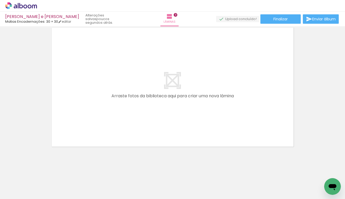
scroll to position [0, 197]
drag, startPoint x: 126, startPoint y: 182, endPoint x: 129, endPoint y: 125, distance: 57.4
click at [129, 125] on quentale-workspace at bounding box center [172, 99] width 345 height 199
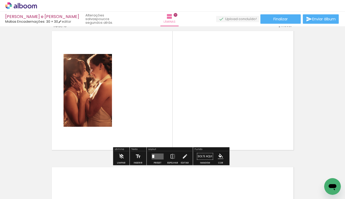
scroll to position [1230, 0]
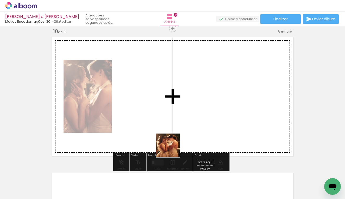
drag, startPoint x: 177, startPoint y: 177, endPoint x: 166, endPoint y: 114, distance: 64.1
click at [166, 114] on quentale-workspace at bounding box center [172, 99] width 345 height 199
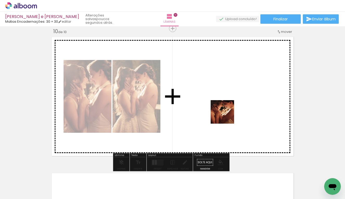
drag, startPoint x: 231, startPoint y: 178, endPoint x: 226, endPoint y: 115, distance: 62.7
click at [226, 115] on quentale-workspace at bounding box center [172, 99] width 345 height 199
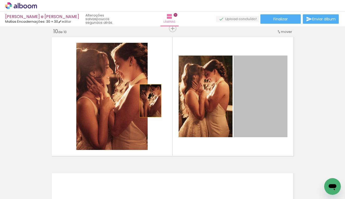
drag, startPoint x: 275, startPoint y: 107, endPoint x: 132, endPoint y: 98, distance: 142.7
click at [0, 0] on slot at bounding box center [0, 0] width 0 height 0
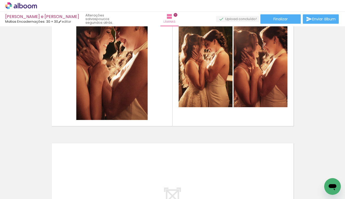
scroll to position [0, 275]
drag, startPoint x: 149, startPoint y: 197, endPoint x: 186, endPoint y: 198, distance: 36.2
click at [43, 198] on iron-horizontal-list at bounding box center [37, 182] width 10 height 33
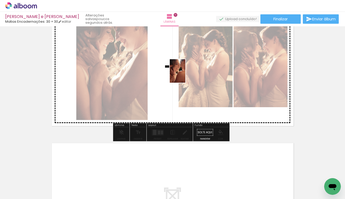
drag, startPoint x: 260, startPoint y: 178, endPoint x: 185, endPoint y: 75, distance: 126.9
click at [185, 75] on quentale-workspace at bounding box center [172, 99] width 345 height 199
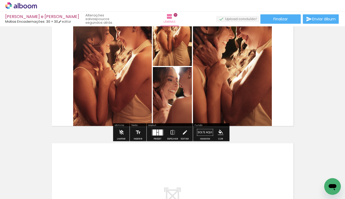
click at [161, 135] on div at bounding box center [161, 132] width 4 height 6
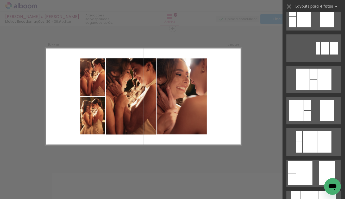
scroll to position [122, 0]
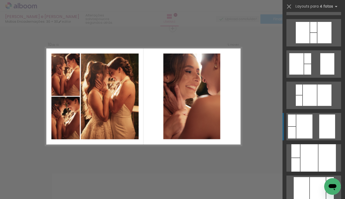
click at [305, 129] on div at bounding box center [304, 126] width 16 height 24
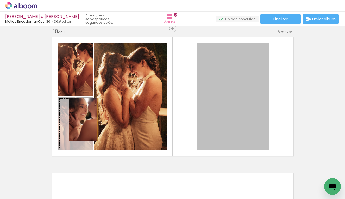
drag, startPoint x: 249, startPoint y: 97, endPoint x: 81, endPoint y: 119, distance: 169.7
click at [0, 0] on slot at bounding box center [0, 0] width 0 height 0
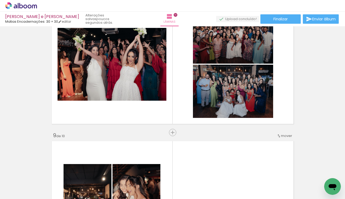
scroll to position [1042, 0]
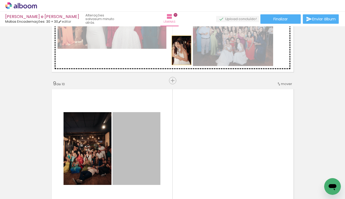
drag, startPoint x: 146, startPoint y: 136, endPoint x: 179, endPoint y: 50, distance: 91.8
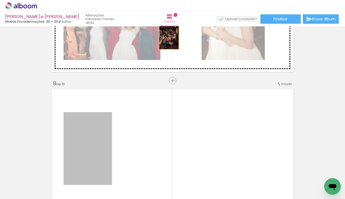
drag, startPoint x: 95, startPoint y: 141, endPoint x: 167, endPoint y: 34, distance: 129.2
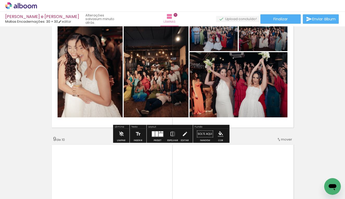
scroll to position [985, 0]
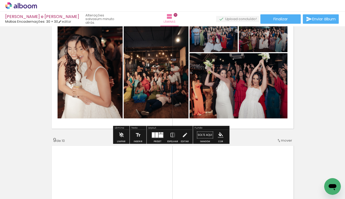
click at [154, 134] on div at bounding box center [153, 134] width 3 height 5
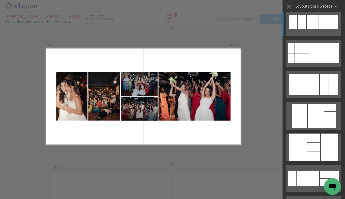
scroll to position [665, 0]
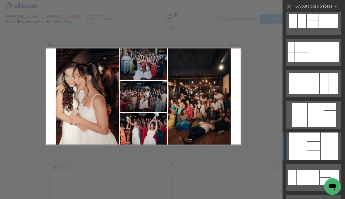
click at [300, 148] on div at bounding box center [297, 145] width 17 height 27
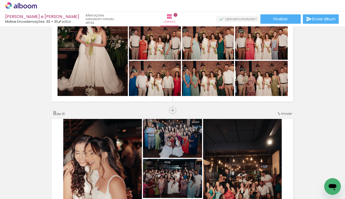
scroll to position [1003, 0]
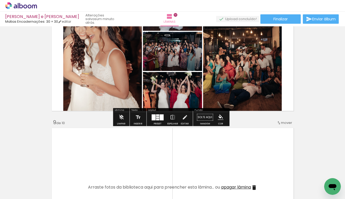
click at [160, 117] on div at bounding box center [162, 117] width 4 height 6
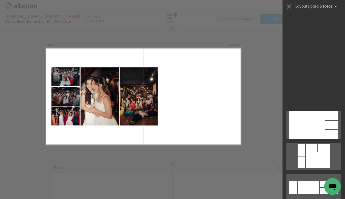
scroll to position [0, 0]
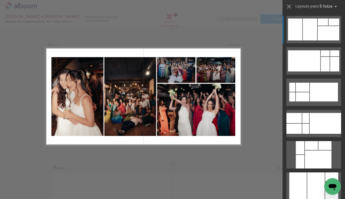
click at [307, 39] on div at bounding box center [310, 29] width 14 height 22
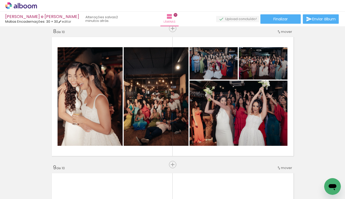
scroll to position [0, 461]
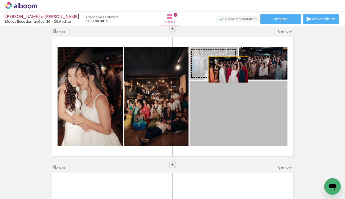
drag, startPoint x: 251, startPoint y: 121, endPoint x: 226, endPoint y: 70, distance: 57.1
click at [0, 0] on slot at bounding box center [0, 0] width 0 height 0
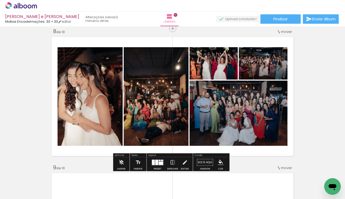
click at [160, 163] on div at bounding box center [161, 162] width 4 height 3
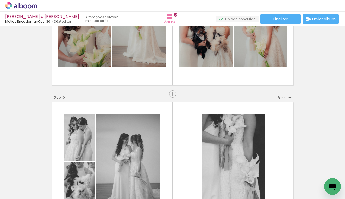
scroll to position [535, 0]
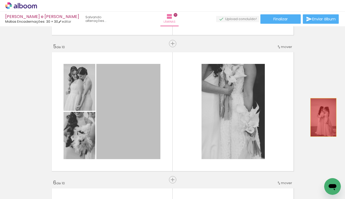
drag, startPoint x: 127, startPoint y: 112, endPoint x: 321, endPoint y: 117, distance: 194.9
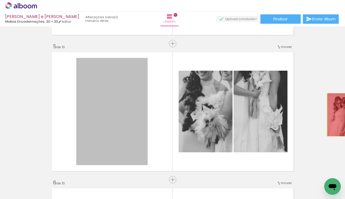
drag, startPoint x: 98, startPoint y: 109, endPoint x: 340, endPoint y: 115, distance: 241.2
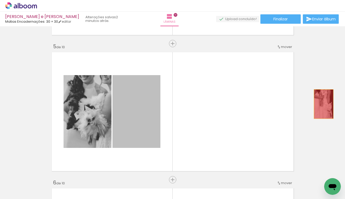
scroll to position [535, 4]
drag, startPoint x: 136, startPoint y: 113, endPoint x: 342, endPoint y: 102, distance: 206.3
click at [342, 102] on div "Inserir lâmina 1 de 10 Inserir lâmina 2 de 10 Inserir lâmina 3 de 10 Inserir lâ…" at bounding box center [172, 112] width 345 height 172
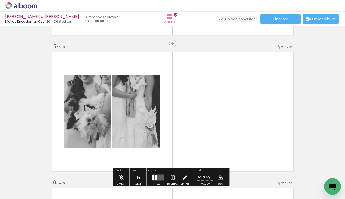
scroll to position [535, 0]
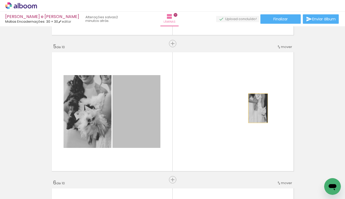
drag, startPoint x: 115, startPoint y: 109, endPoint x: 256, endPoint y: 108, distance: 141.4
click at [256, 108] on quentale-layouter at bounding box center [173, 111] width 246 height 123
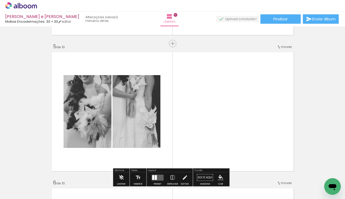
click at [275, 108] on quentale-layouter at bounding box center [173, 111] width 246 height 123
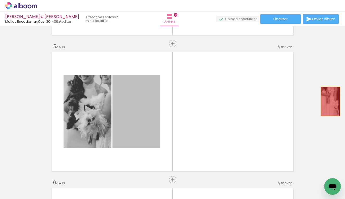
drag, startPoint x: 144, startPoint y: 113, endPoint x: 328, endPoint y: 101, distance: 184.5
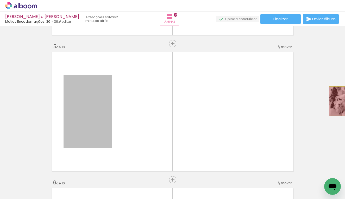
drag, startPoint x: 92, startPoint y: 109, endPoint x: 334, endPoint y: 101, distance: 241.5
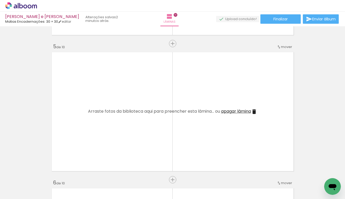
click at [228, 110] on span "apagar lâmina" at bounding box center [236, 111] width 30 height 6
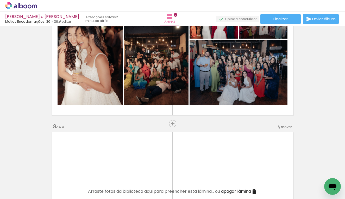
scroll to position [892, 0]
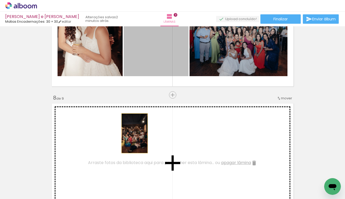
drag, startPoint x: 155, startPoint y: 46, endPoint x: 133, endPoint y: 133, distance: 90.3
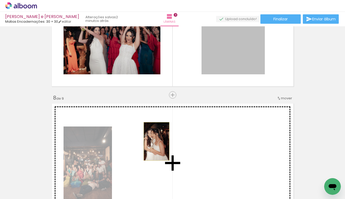
drag, startPoint x: 221, startPoint y: 53, endPoint x: 154, endPoint y: 141, distance: 110.6
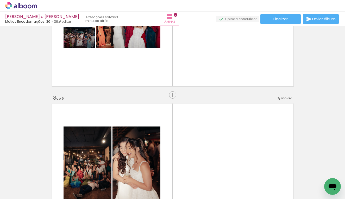
scroll to position [847, 0]
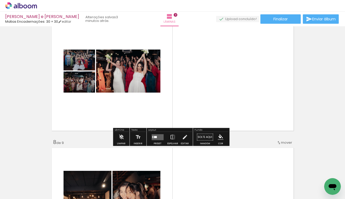
click at [155, 141] on div at bounding box center [158, 137] width 14 height 10
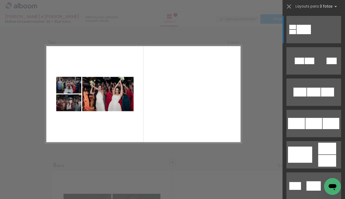
scroll to position [822, 0]
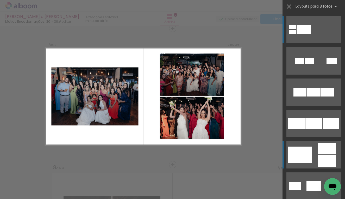
click at [295, 151] on div at bounding box center [300, 154] width 24 height 16
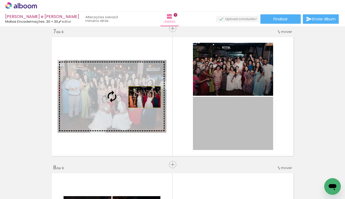
drag, startPoint x: 255, startPoint y: 131, endPoint x: 142, endPoint y: 97, distance: 117.3
click at [0, 0] on slot at bounding box center [0, 0] width 0 height 0
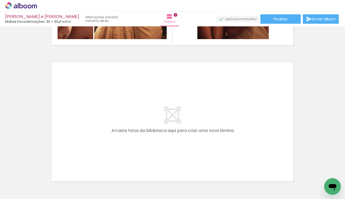
scroll to position [1212, 0]
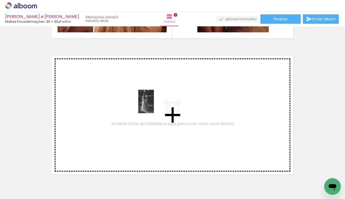
drag, startPoint x: 289, startPoint y: 178, endPoint x: 149, endPoint y: 103, distance: 159.0
click at [149, 103] on quentale-workspace at bounding box center [172, 99] width 345 height 199
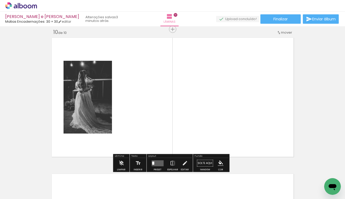
scroll to position [1230, 0]
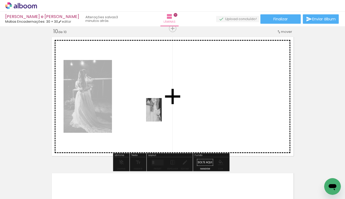
drag, startPoint x: 178, startPoint y: 177, endPoint x: 162, endPoint y: 114, distance: 65.7
click at [162, 114] on quentale-workspace at bounding box center [172, 99] width 345 height 199
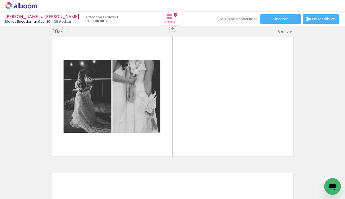
scroll to position [0, 162]
drag, startPoint x: 185, startPoint y: 187, endPoint x: 188, endPoint y: 122, distance: 65.4
click at [188, 122] on quentale-workspace at bounding box center [172, 99] width 345 height 199
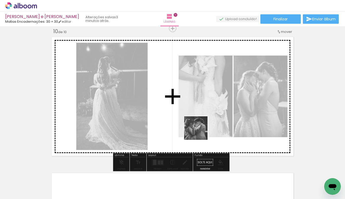
drag, startPoint x: 235, startPoint y: 176, endPoint x: 192, endPoint y: 123, distance: 68.6
click at [192, 123] on quentale-workspace at bounding box center [172, 99] width 345 height 199
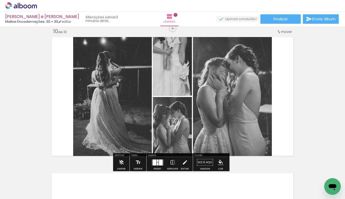
click at [160, 161] on div at bounding box center [161, 162] width 4 height 6
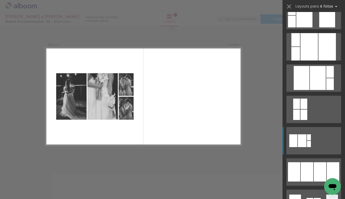
scroll to position [245, 0]
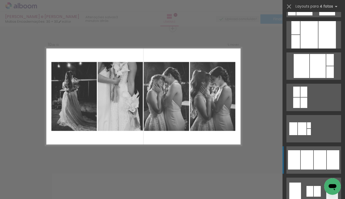
click at [310, 152] on div at bounding box center [307, 159] width 13 height 19
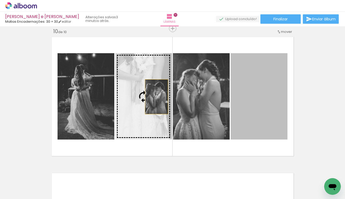
drag, startPoint x: 269, startPoint y: 107, endPoint x: 154, endPoint y: 97, distance: 115.0
click at [0, 0] on slot at bounding box center [0, 0] width 0 height 0
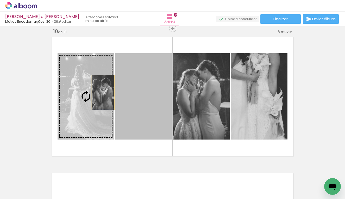
drag, startPoint x: 154, startPoint y: 97, endPoint x: 101, endPoint y: 92, distance: 53.0
click at [0, 0] on slot at bounding box center [0, 0] width 0 height 0
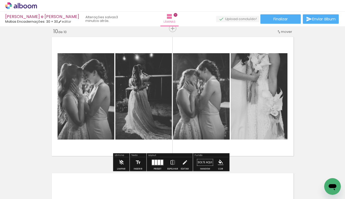
type paper-slider "118"
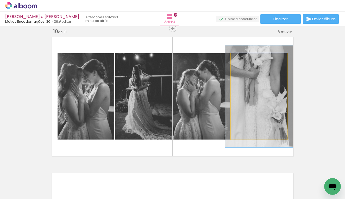
click at [247, 60] on div at bounding box center [253, 58] width 20 height 8
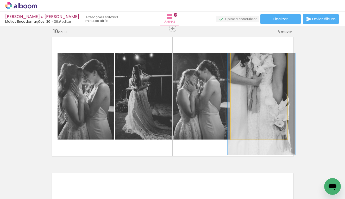
drag, startPoint x: 254, startPoint y: 96, endPoint x: 256, endPoint y: 106, distance: 10.1
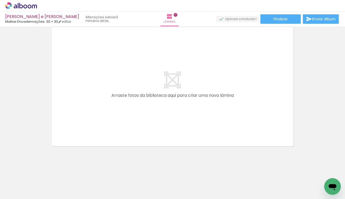
scroll to position [0, 272]
drag, startPoint x: 130, startPoint y: 196, endPoint x: 190, endPoint y: 198, distance: 59.9
click at [43, 198] on iron-horizontal-list at bounding box center [37, 182] width 10 height 33
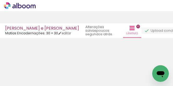
scroll to position [271, 0]
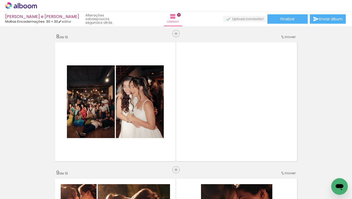
scroll to position [983, 0]
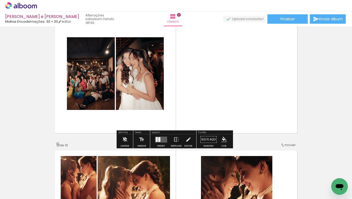
click at [156, 140] on div at bounding box center [157, 139] width 2 height 5
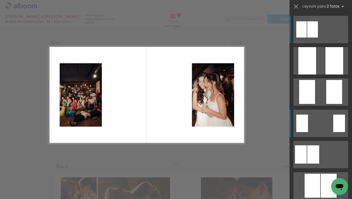
scroll to position [960, 0]
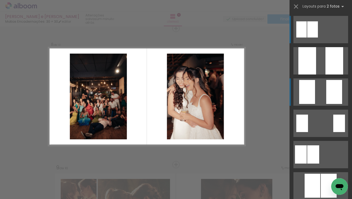
click at [312, 101] on div at bounding box center [307, 92] width 16 height 24
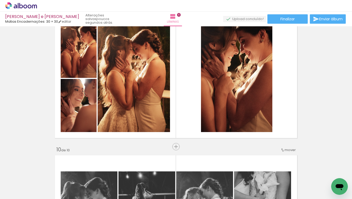
scroll to position [1059, 0]
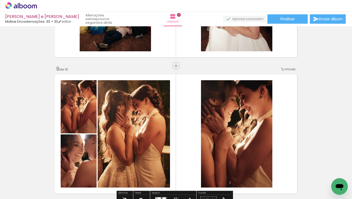
click at [285, 68] on span "mover" at bounding box center [290, 69] width 11 height 5
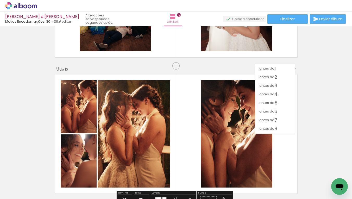
scroll to position [20, 0]
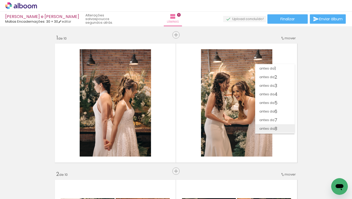
scroll to position [0, 1029]
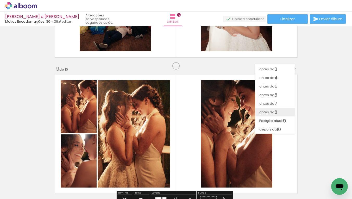
click at [272, 108] on span "antes da" at bounding box center [266, 112] width 15 height 9
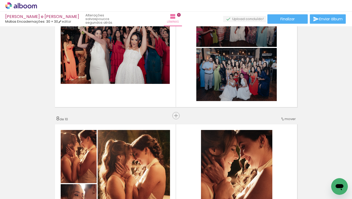
scroll to position [863, 0]
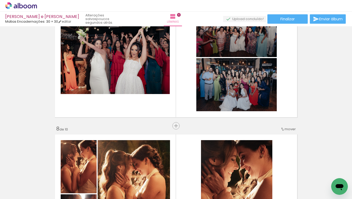
click at [287, 129] on span "mover" at bounding box center [290, 129] width 11 height 5
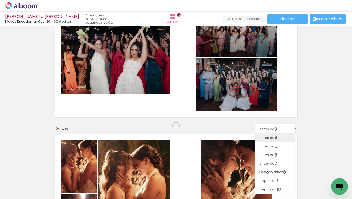
scroll to position [20, 0]
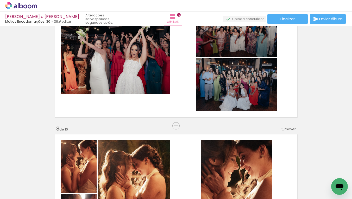
click at [282, 128] on iron-icon at bounding box center [282, 129] width 4 height 4
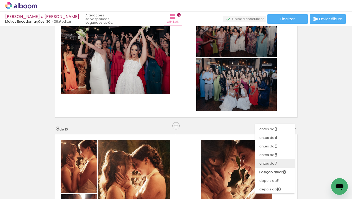
click at [269, 162] on span "antes da" at bounding box center [266, 163] width 15 height 9
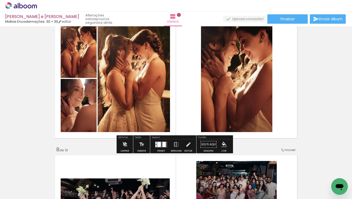
scroll to position [841, 0]
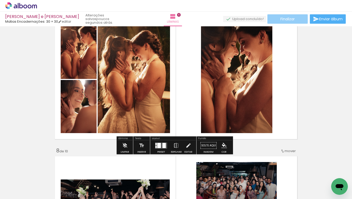
click at [301, 20] on paper-button "Finalizar" at bounding box center [287, 18] width 40 height 9
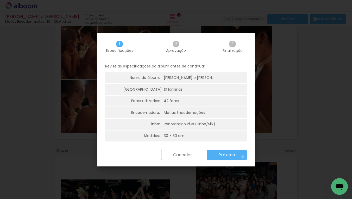
click at [243, 156] on paper-button "Próximo" at bounding box center [227, 154] width 40 height 9
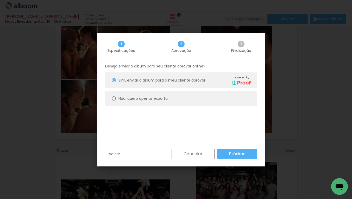
click at [0, 0] on slot "Não, quero apenas exportar" at bounding box center [0, 0] width 0 height 0
type paper-radio-button "on"
click at [228, 156] on paper-button "Próximo" at bounding box center [237, 153] width 40 height 9
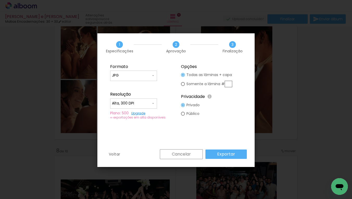
click at [127, 101] on input "Alta, 300 DPI" at bounding box center [131, 103] width 39 height 5
click at [131, 113] on paper-item "Baixa" at bounding box center [133, 113] width 47 height 10
type input "Baixa"
click at [236, 155] on paper-button "Exportar" at bounding box center [225, 153] width 41 height 9
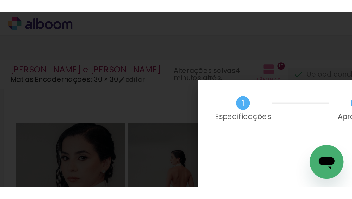
scroll to position [167, 0]
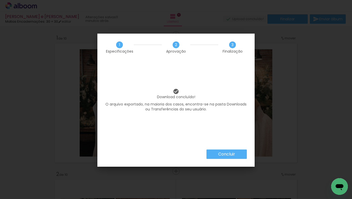
click at [238, 157] on paper-button "Concluir" at bounding box center [227, 153] width 40 height 9
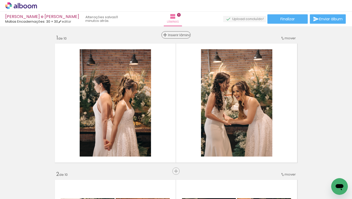
click at [174, 35] on span "Inserir lâmina" at bounding box center [178, 34] width 20 height 3
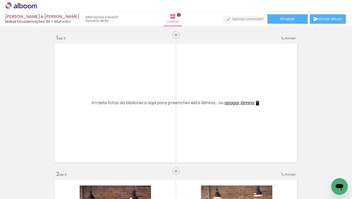
scroll to position [0, 480]
click at [168, 183] on quentale-thumb at bounding box center [155, 181] width 29 height 30
click at [161, 182] on div at bounding box center [155, 182] width 17 height 26
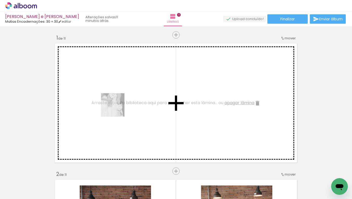
drag, startPoint x: 148, startPoint y: 176, endPoint x: 116, endPoint y: 108, distance: 74.6
click at [116, 108] on quentale-workspace at bounding box center [176, 99] width 352 height 199
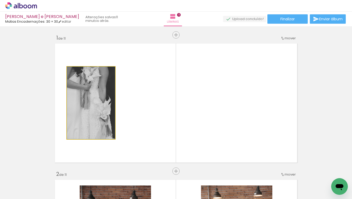
click at [104, 112] on quentale-photo at bounding box center [91, 103] width 48 height 72
click at [101, 92] on quentale-photo at bounding box center [91, 103] width 48 height 72
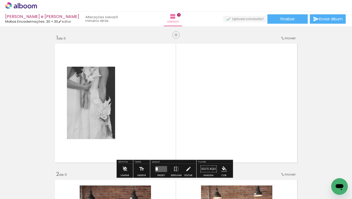
click at [104, 105] on quentale-photo at bounding box center [91, 103] width 48 height 72
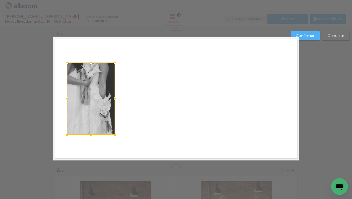
scroll to position [7, 0]
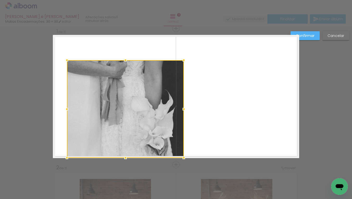
drag, startPoint x: 113, startPoint y: 133, endPoint x: 182, endPoint y: 193, distance: 91.5
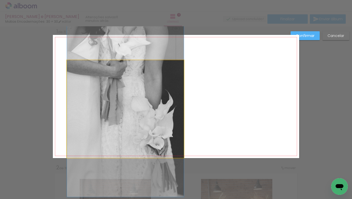
click at [68, 63] on quentale-photo at bounding box center [125, 109] width 117 height 98
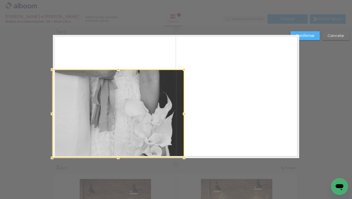
drag, startPoint x: 66, startPoint y: 61, endPoint x: 37, endPoint y: -17, distance: 83.2
click at [37, 0] on html "link( href="../../bower_components/polymer/polymer.html" rel="import" ) picture…" at bounding box center [176, 99] width 352 height 199
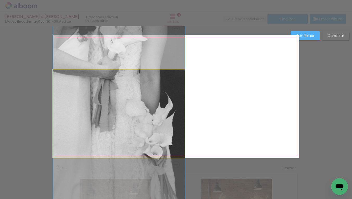
click at [90, 83] on quentale-photo at bounding box center [119, 114] width 132 height 88
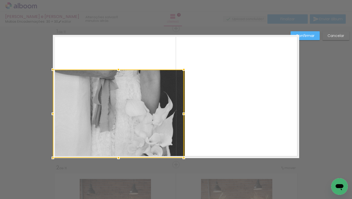
click at [91, 86] on div at bounding box center [118, 114] width 131 height 88
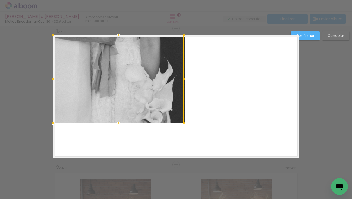
drag, startPoint x: 96, startPoint y: 95, endPoint x: 90, endPoint y: 56, distance: 39.1
click at [90, 56] on div at bounding box center [118, 79] width 131 height 88
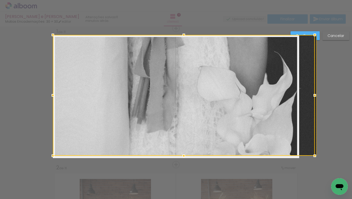
drag, startPoint x: 117, startPoint y: 122, endPoint x: 128, endPoint y: 199, distance: 77.9
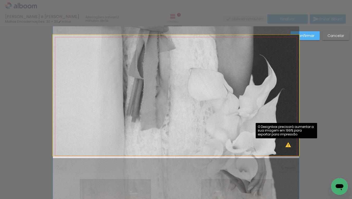
click at [287, 144] on quentale-photo at bounding box center [176, 95] width 246 height 121
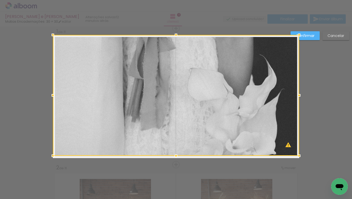
click at [285, 147] on div at bounding box center [176, 95] width 246 height 121
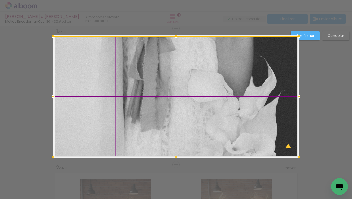
drag, startPoint x: 272, startPoint y: 112, endPoint x: 222, endPoint y: 122, distance: 51.0
click at [222, 122] on div at bounding box center [176, 96] width 246 height 121
click at [0, 0] on slot "Confirmar" at bounding box center [0, 0] width 0 height 0
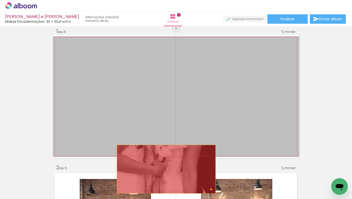
drag, startPoint x: 245, startPoint y: 77, endPoint x: 166, endPoint y: 168, distance: 120.9
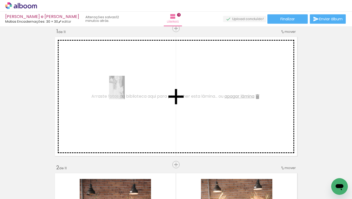
drag, startPoint x: 162, startPoint y: 183, endPoint x: 125, endPoint y: 91, distance: 99.1
click at [125, 91] on quentale-workspace at bounding box center [176, 99] width 352 height 199
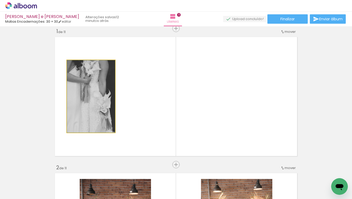
drag, startPoint x: 103, startPoint y: 83, endPoint x: 88, endPoint y: 100, distance: 23.1
click at [99, 105] on quentale-photo at bounding box center [91, 96] width 48 height 72
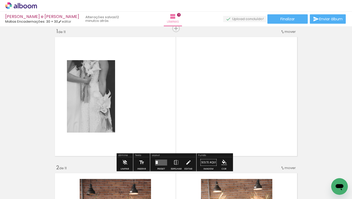
click at [107, 70] on quentale-photo at bounding box center [91, 96] width 48 height 72
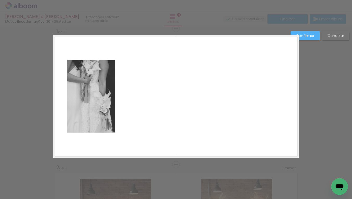
click at [107, 70] on quentale-photo at bounding box center [91, 96] width 48 height 72
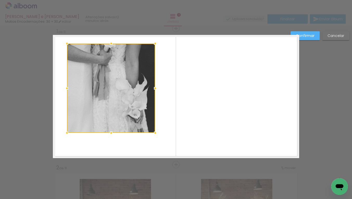
drag, startPoint x: 113, startPoint y: 60, endPoint x: 203, endPoint y: 7, distance: 104.8
click at [203, 0] on div "Amanda e Gabi Matias Encadernações: 30 × 30 editar 12 minutos atrás. Lâminas 11…" at bounding box center [176, 0] width 352 height 0
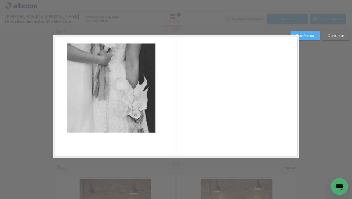
click at [149, 46] on quentale-photo at bounding box center [111, 87] width 89 height 89
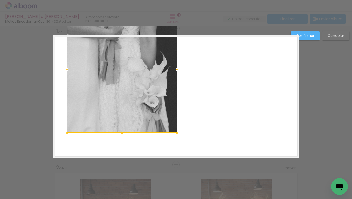
drag, startPoint x: 154, startPoint y: 44, endPoint x: 174, endPoint y: 36, distance: 22.3
click at [174, 36] on div at bounding box center [122, 69] width 110 height 127
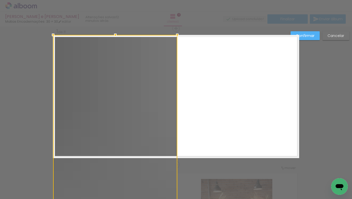
drag, startPoint x: 65, startPoint y: 133, endPoint x: 48, endPoint y: 155, distance: 27.7
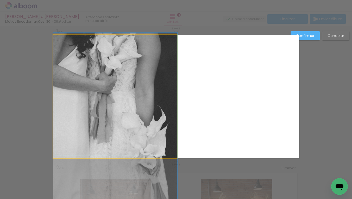
drag, startPoint x: 99, startPoint y: 111, endPoint x: 114, endPoint y: 140, distance: 33.0
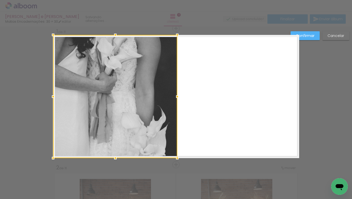
click at [218, 112] on quentale-layouter at bounding box center [176, 96] width 246 height 123
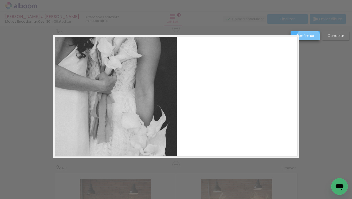
click at [309, 39] on paper-button "Confirmar" at bounding box center [305, 35] width 29 height 9
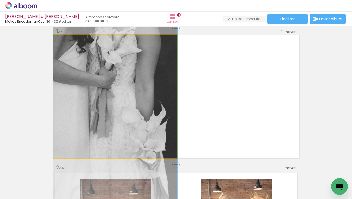
drag, startPoint x: 151, startPoint y: 77, endPoint x: 155, endPoint y: 72, distance: 6.8
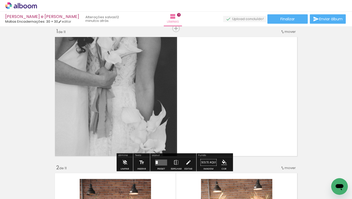
click at [155, 75] on quentale-photo at bounding box center [115, 96] width 124 height 123
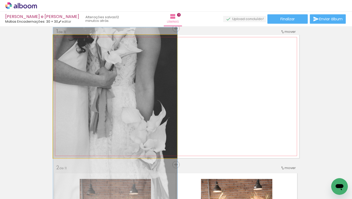
click at [155, 75] on quentale-photo at bounding box center [115, 96] width 124 height 123
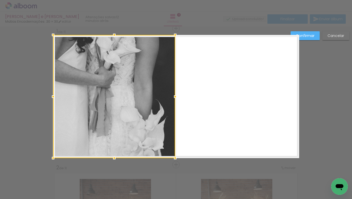
drag, startPoint x: 176, startPoint y: 95, endPoint x: 176, endPoint y: 115, distance: 20.1
click at [176, 115] on album-spread "1 de 11" at bounding box center [176, 96] width 246 height 123
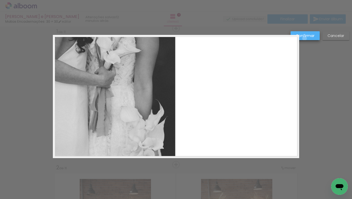
click at [305, 39] on paper-button "Confirmar" at bounding box center [305, 35] width 29 height 9
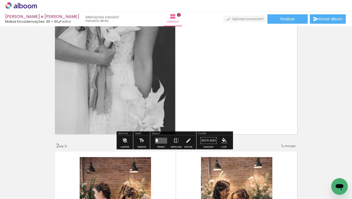
scroll to position [0, 0]
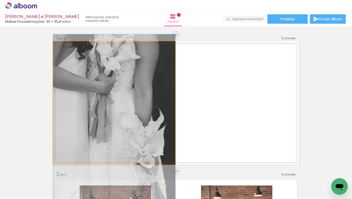
click at [129, 63] on quentale-photo at bounding box center [114, 102] width 122 height 123
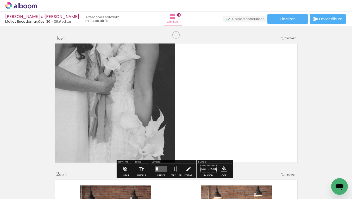
click at [185, 74] on quentale-layouter at bounding box center [176, 102] width 246 height 123
